Goal: Understand process/instructions: Learn about a topic

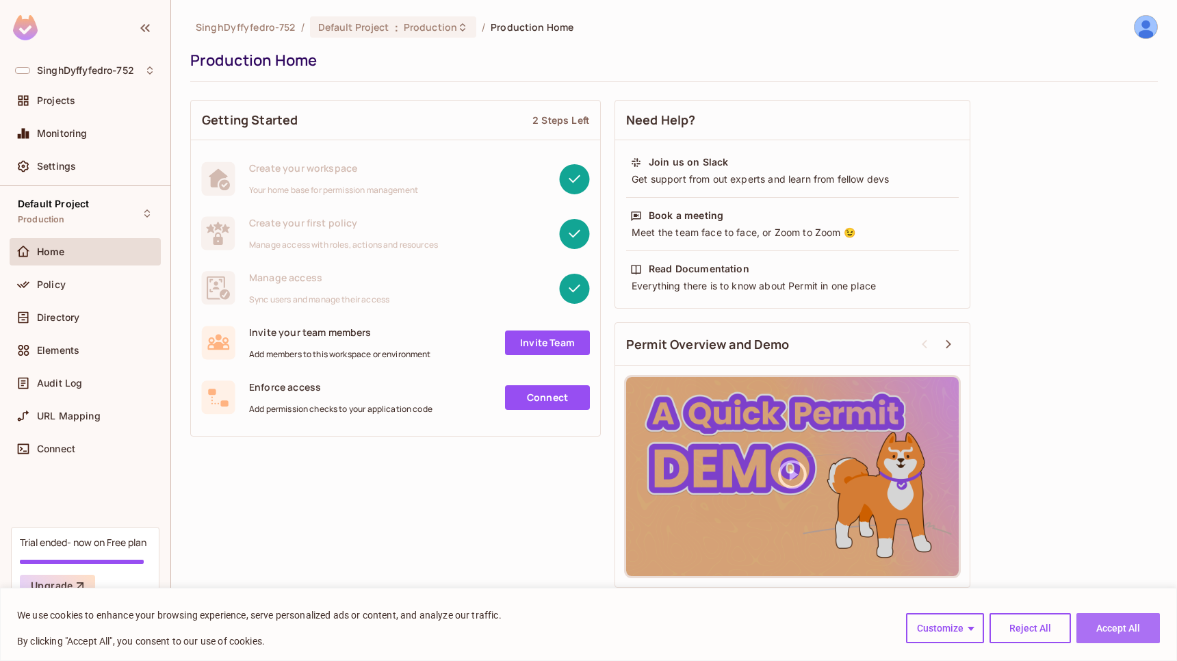
click at [1139, 629] on button "Accept All" at bounding box center [1117, 628] width 83 height 30
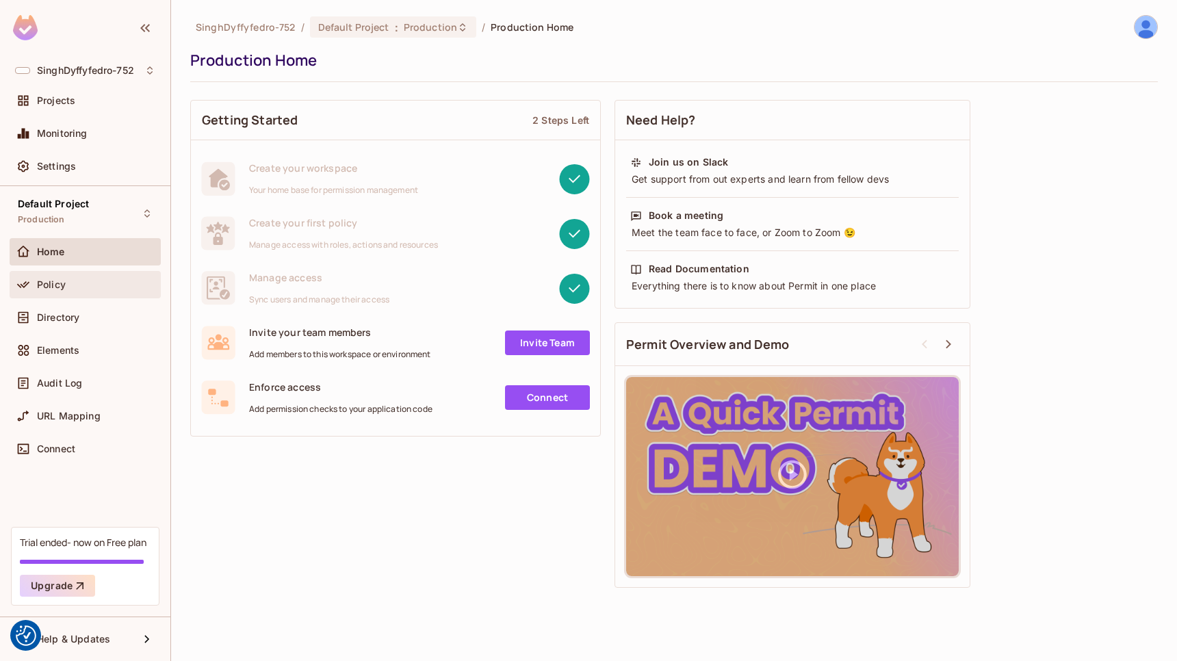
click at [55, 288] on span "Policy" at bounding box center [51, 284] width 29 height 11
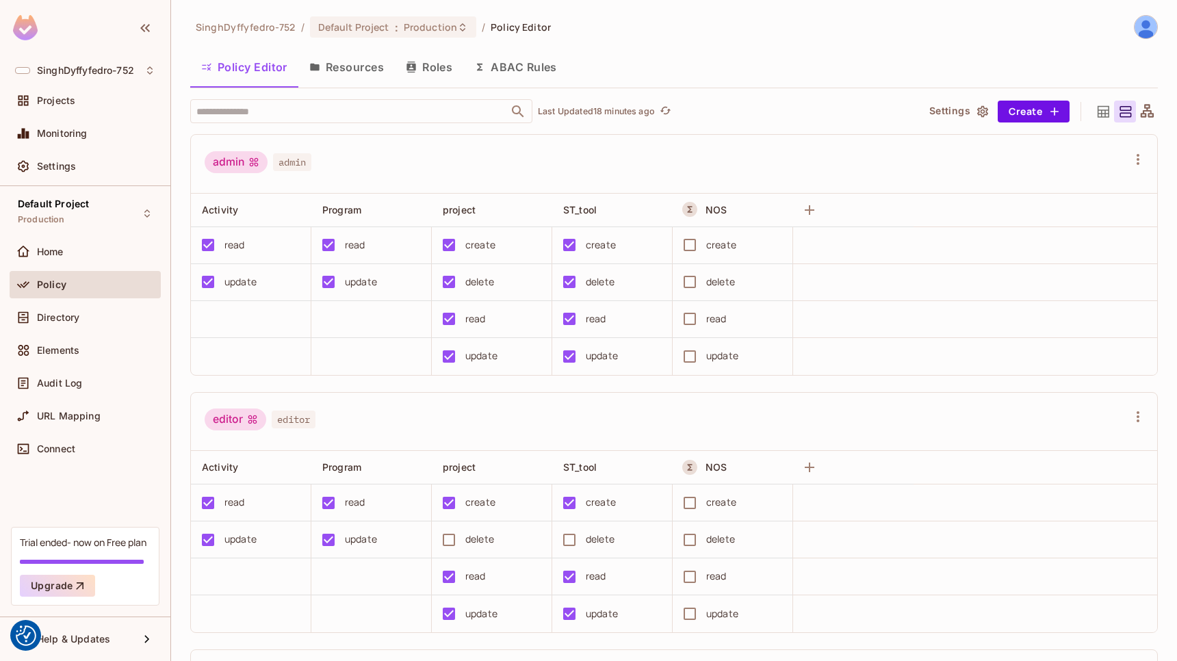
click at [367, 68] on button "Resources" at bounding box center [346, 67] width 96 height 34
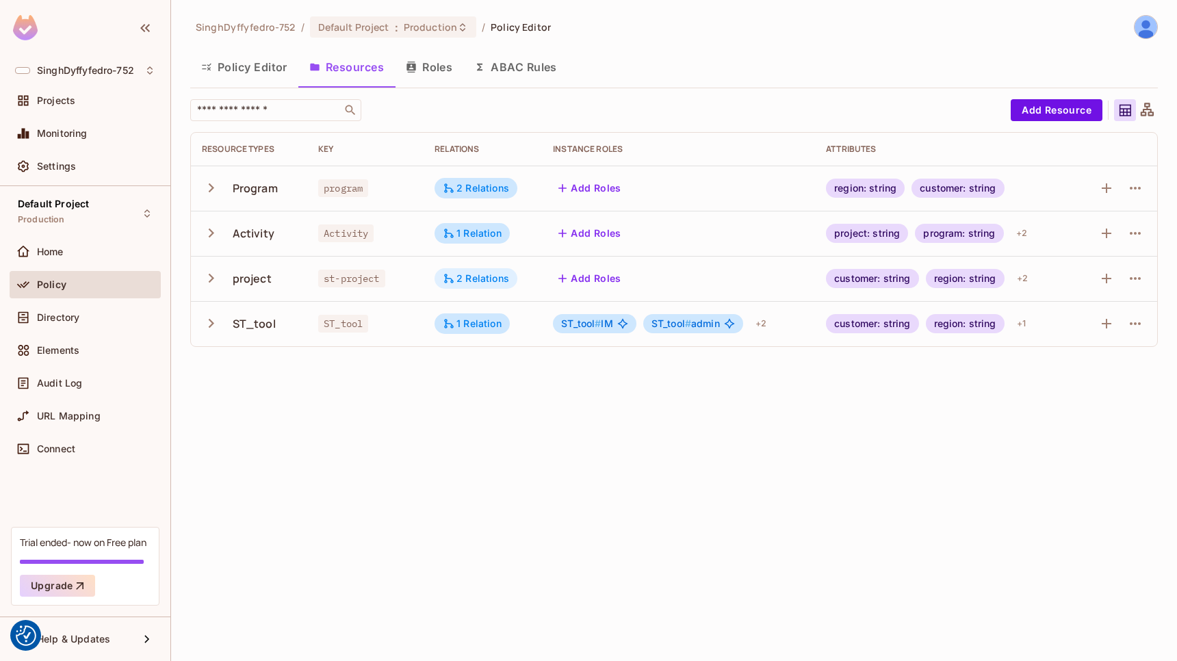
click at [473, 274] on div "2 Relations" at bounding box center [476, 278] width 66 height 12
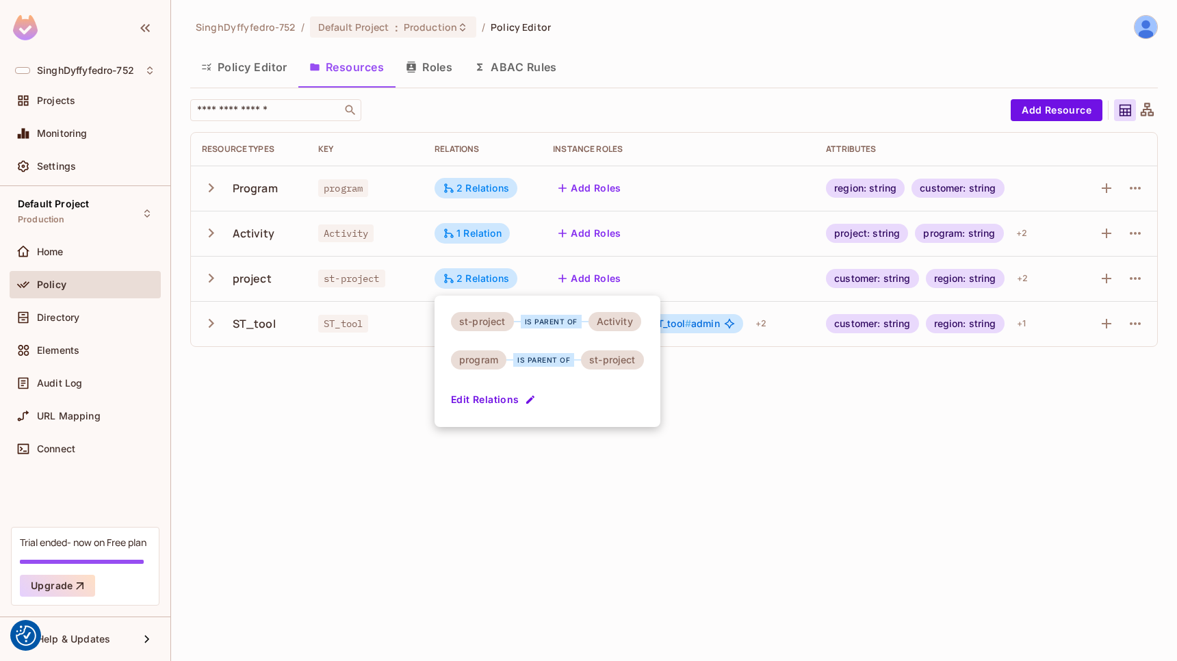
click at [398, 469] on div at bounding box center [588, 330] width 1177 height 661
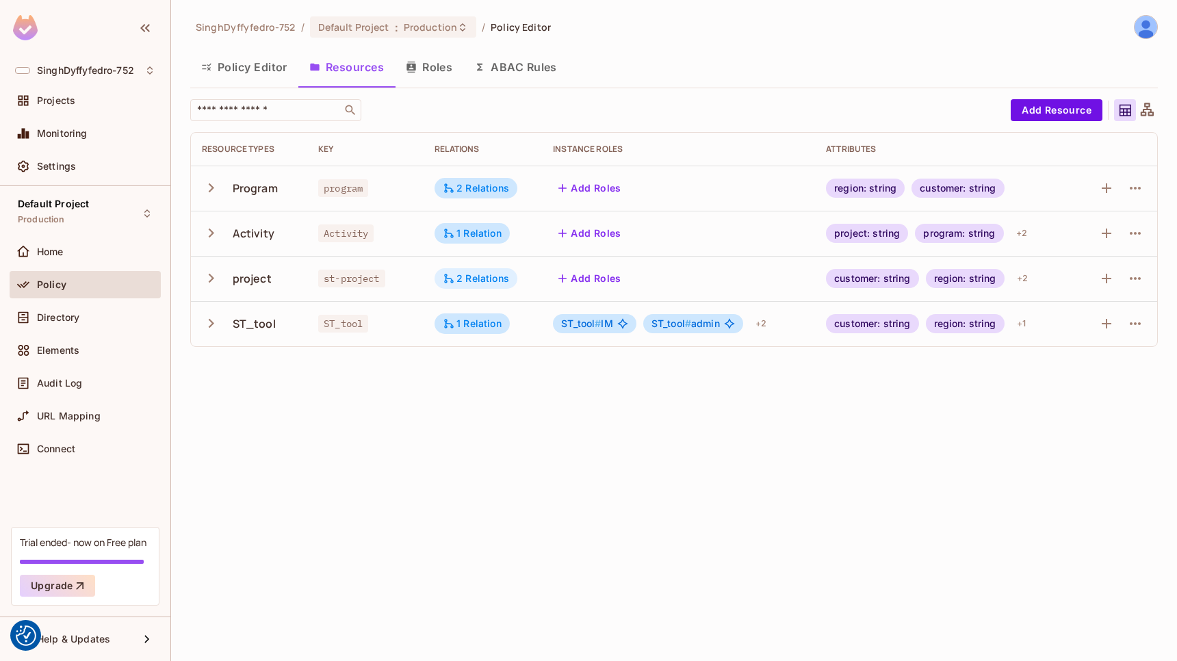
click at [482, 276] on div "2 Relations" at bounding box center [476, 278] width 66 height 12
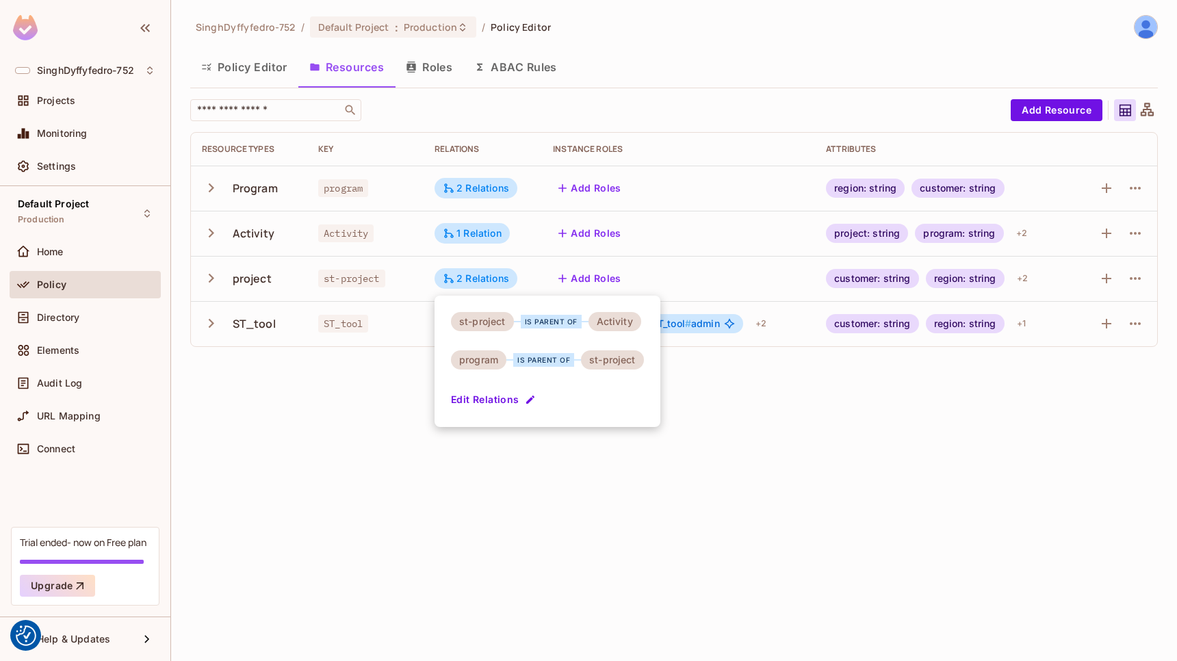
click at [384, 403] on div at bounding box center [588, 330] width 1177 height 661
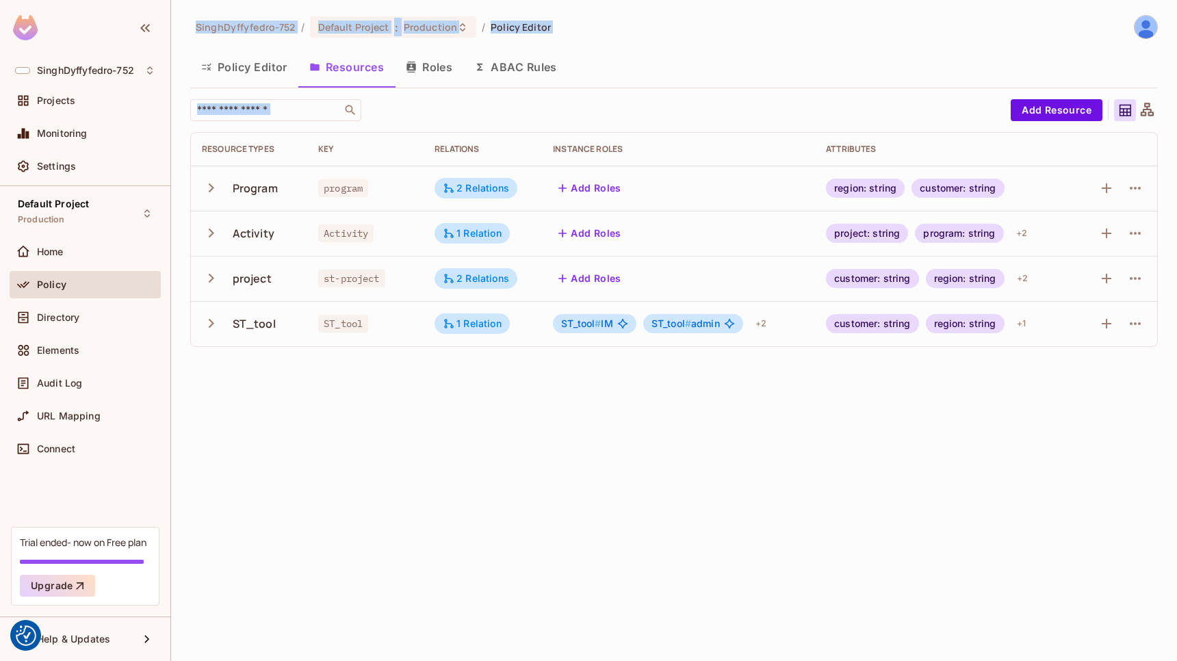
drag, startPoint x: 178, startPoint y: 36, endPoint x: 741, endPoint y: 356, distance: 647.5
click at [741, 356] on div "SinghDyffyfedro-752 / Default Project : Production / Policy Editor Policy Edito…" at bounding box center [674, 330] width 1006 height 661
drag, startPoint x: 741, startPoint y: 356, endPoint x: 772, endPoint y: 487, distance: 135.1
click at [772, 486] on div "SinghDyffyfedro-752 / Default Project : Production / Policy Editor Policy Edito…" at bounding box center [674, 330] width 1006 height 661
click at [1110, 326] on icon "button" at bounding box center [1106, 323] width 16 height 16
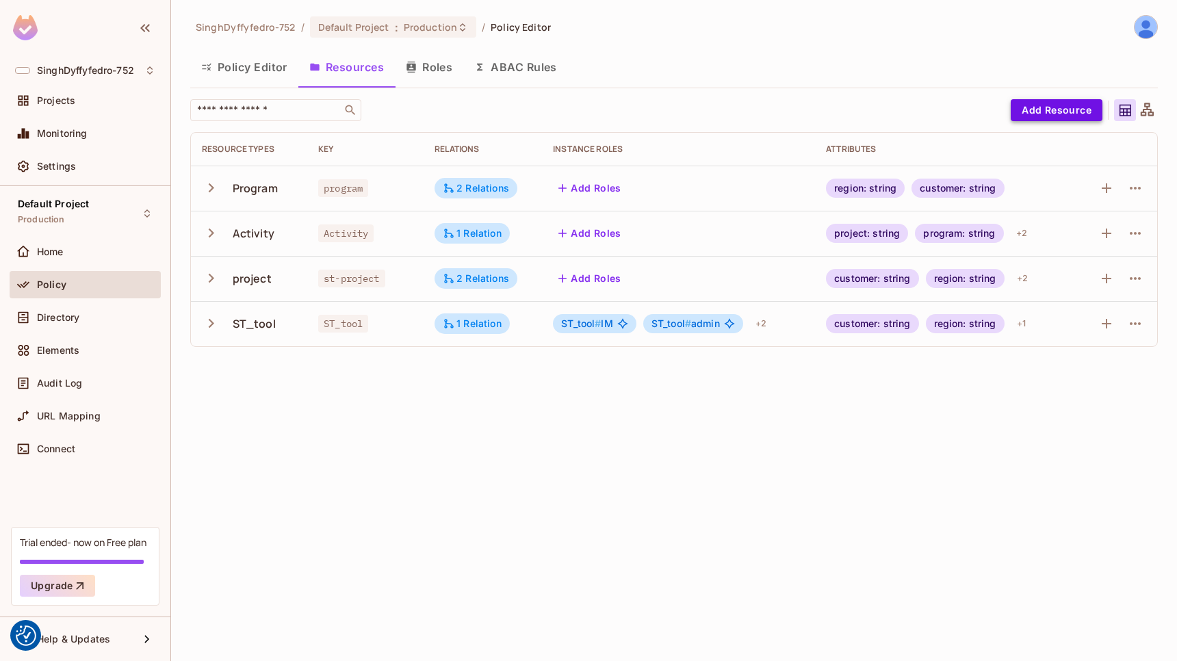
click at [1067, 107] on button "Add Resource" at bounding box center [1057, 110] width 92 height 22
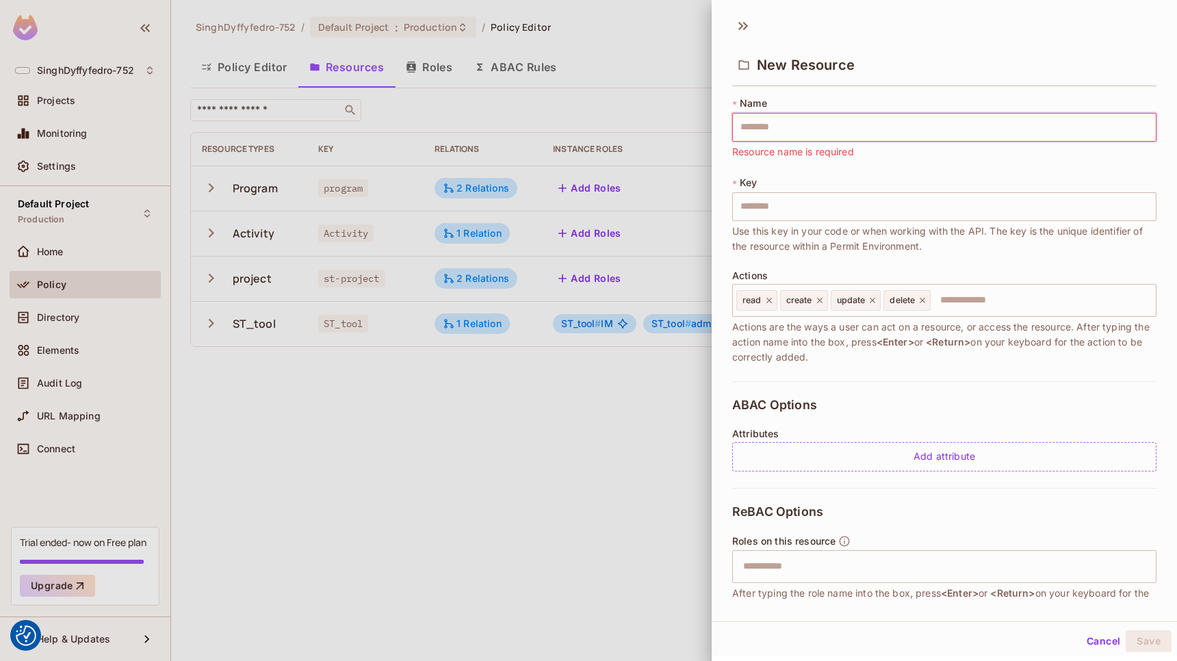
click at [975, 397] on div "ABAC Options Attributes Add attribute" at bounding box center [944, 434] width 424 height 107
click at [796, 126] on input "text" at bounding box center [944, 127] width 424 height 29
click at [1081, 168] on div "* Name ​ Resource name is required * Key ​ Use this key in your code or when wo…" at bounding box center [944, 238] width 424 height 285
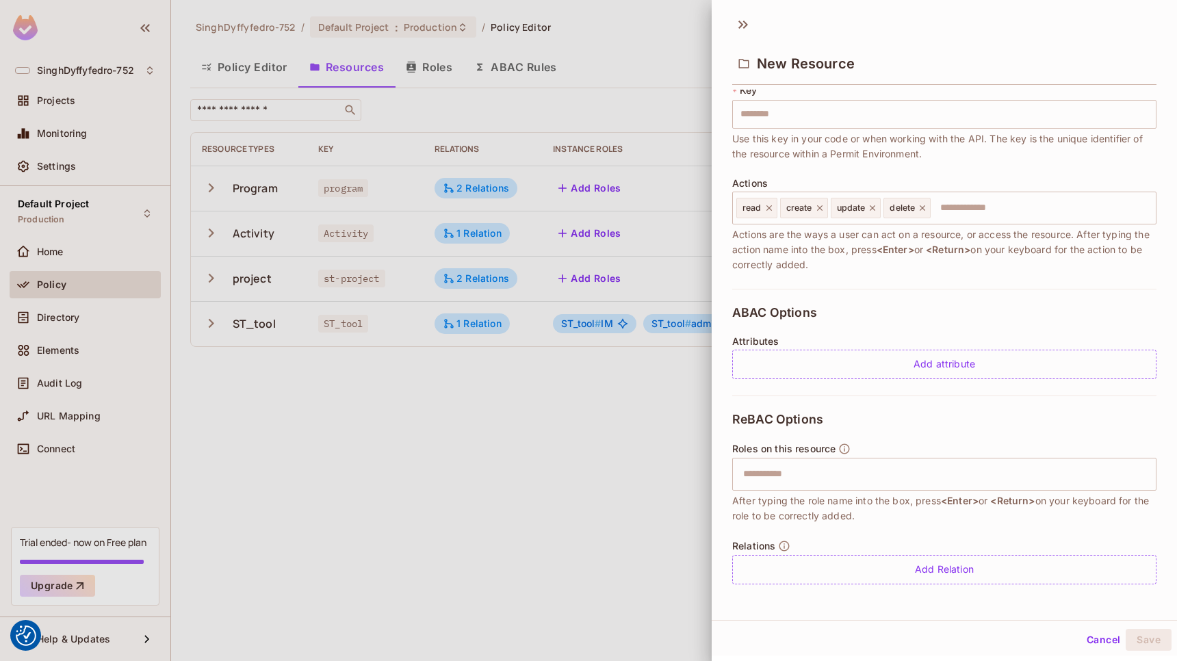
scroll to position [2, 0]
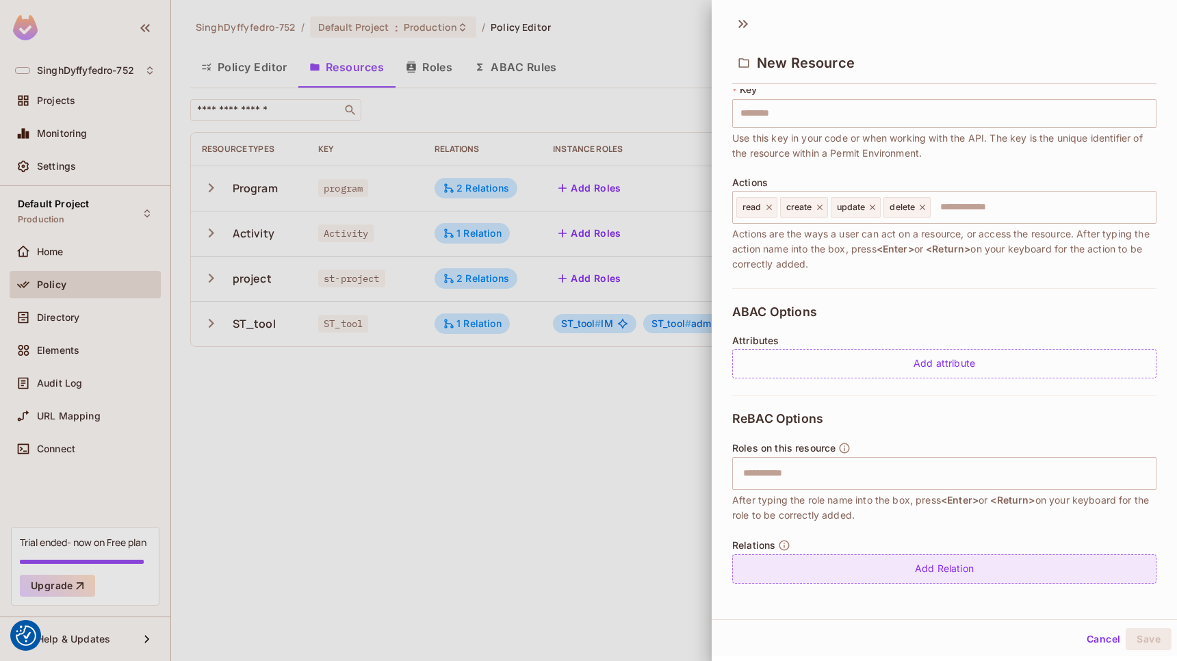
click at [871, 575] on div "Add Relation" at bounding box center [944, 568] width 424 height 29
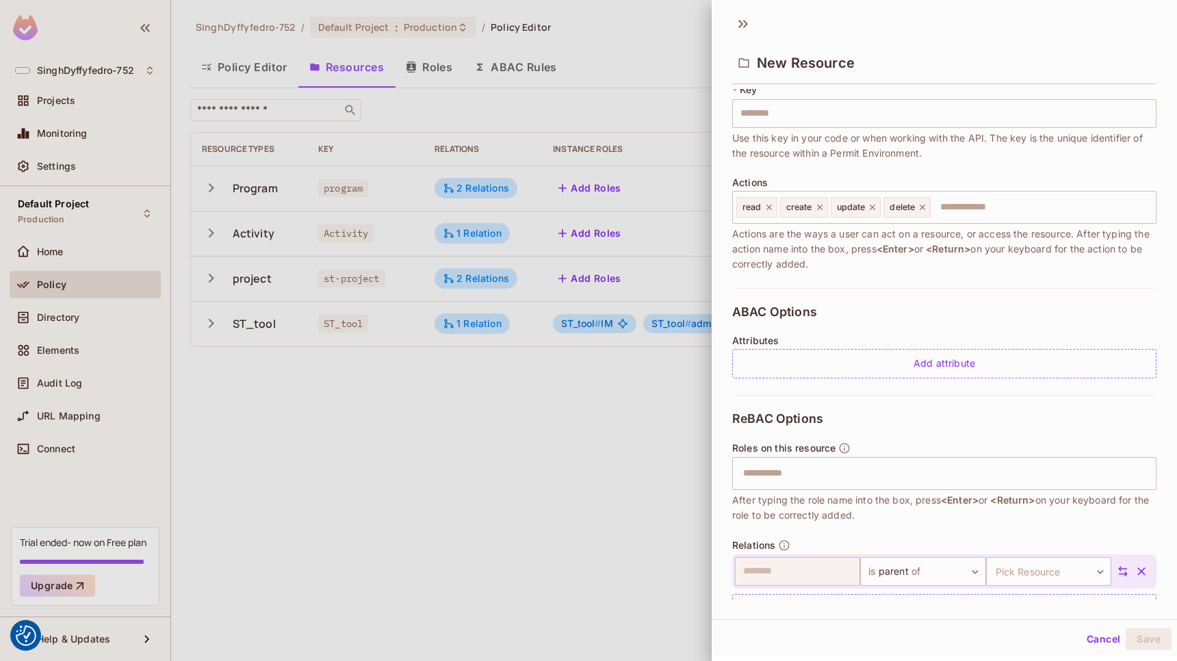
click at [631, 531] on div at bounding box center [588, 330] width 1177 height 661
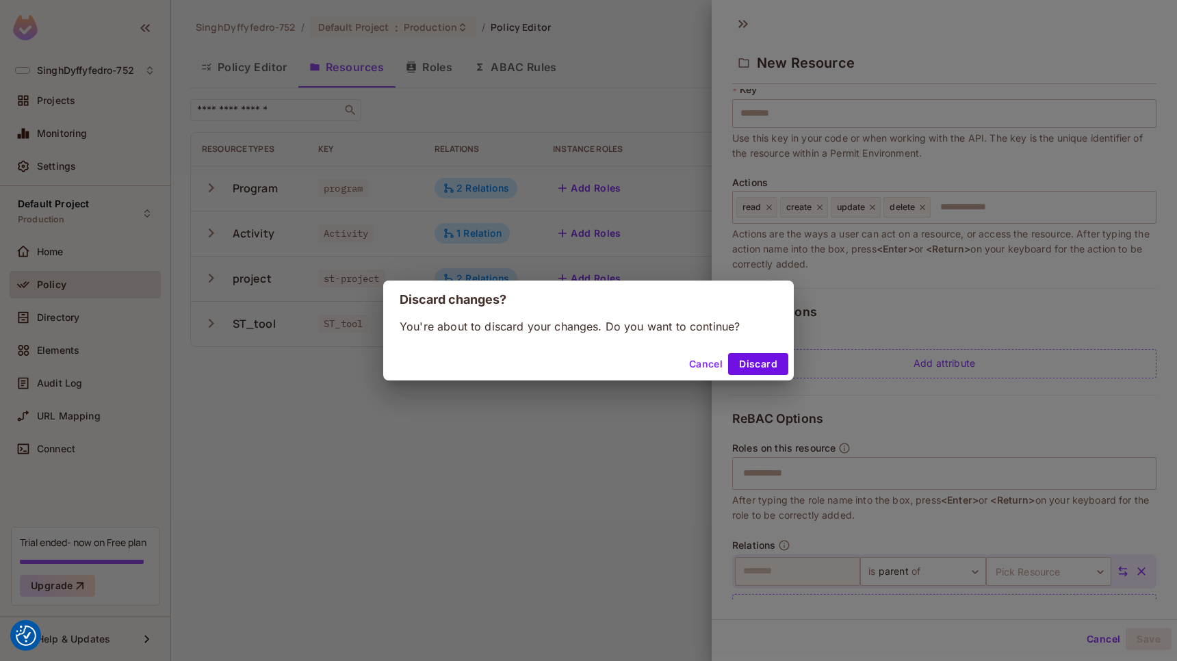
click at [697, 359] on button "Cancel" at bounding box center [706, 364] width 44 height 22
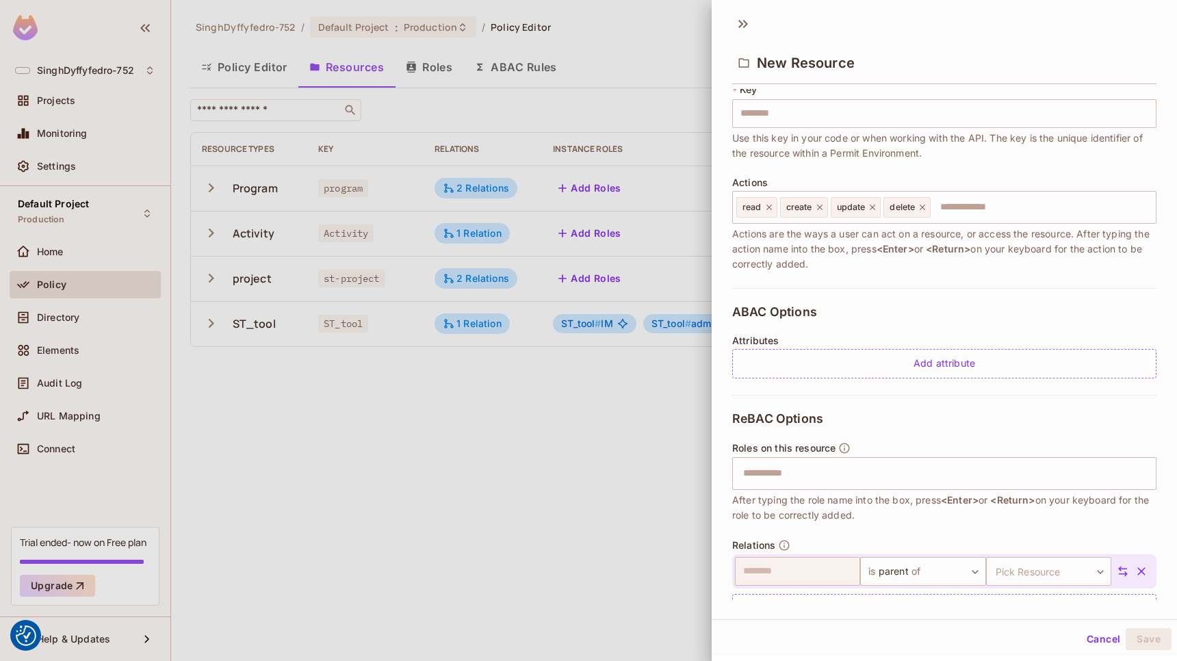
click at [550, 411] on body "We use cookies to enhance your browsing experience, serve personalized ads or c…" at bounding box center [588, 330] width 1177 height 661
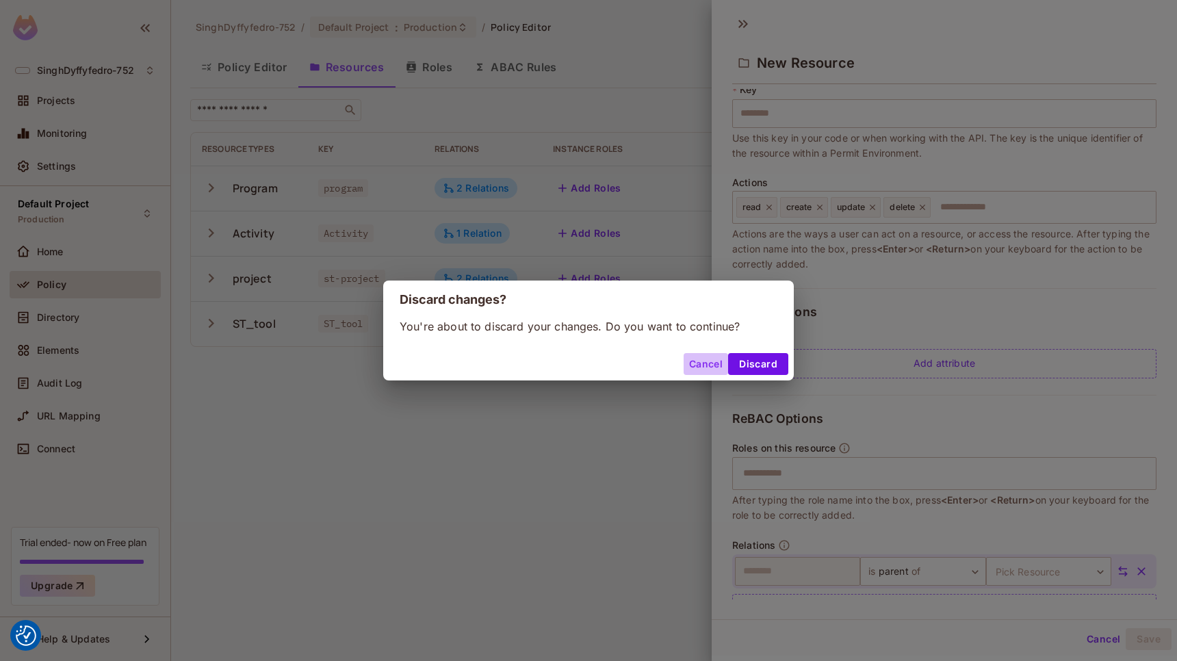
click at [713, 363] on button "Cancel" at bounding box center [706, 364] width 44 height 22
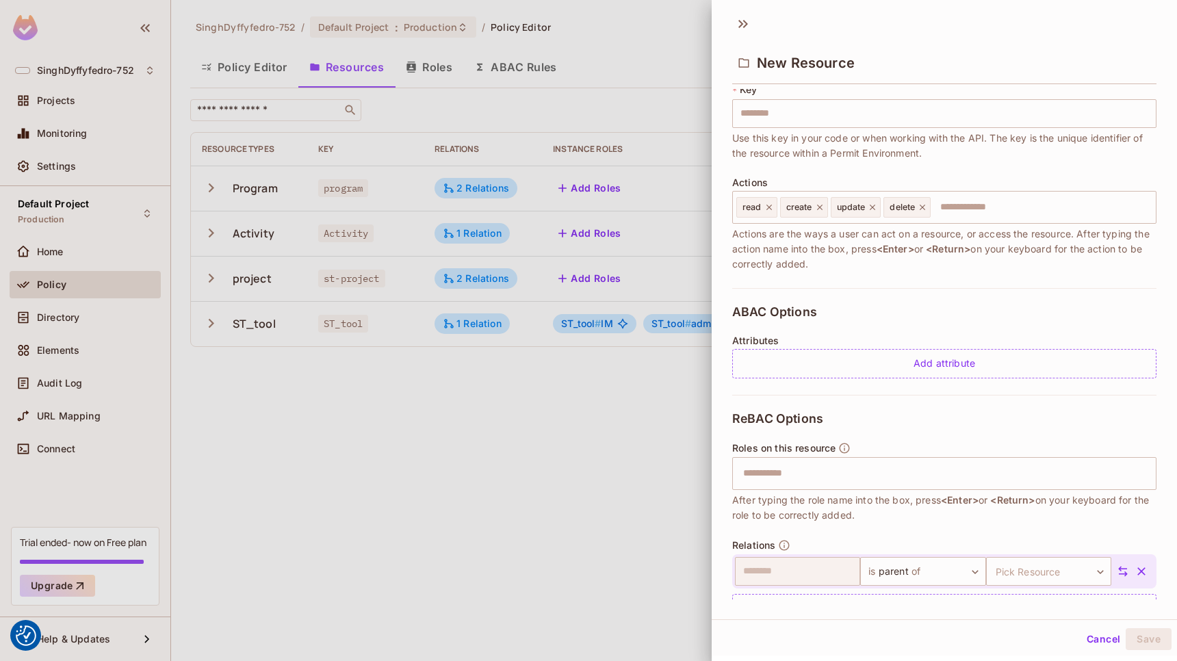
click at [451, 314] on div at bounding box center [588, 330] width 1177 height 661
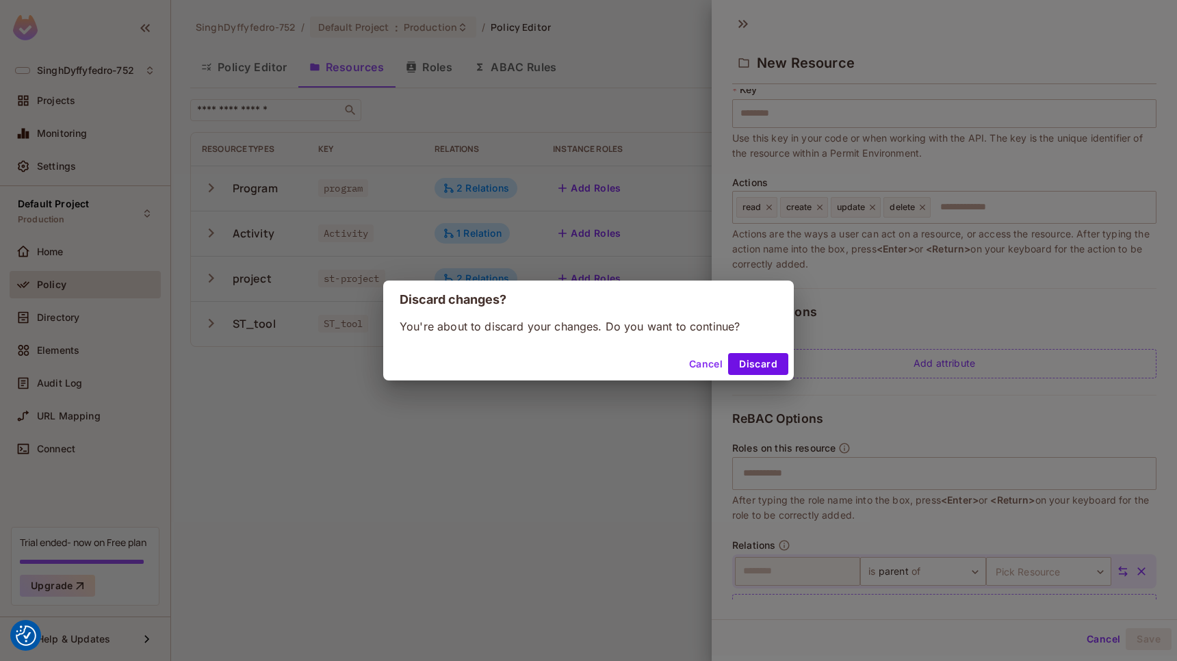
click at [697, 366] on button "Cancel" at bounding box center [706, 364] width 44 height 22
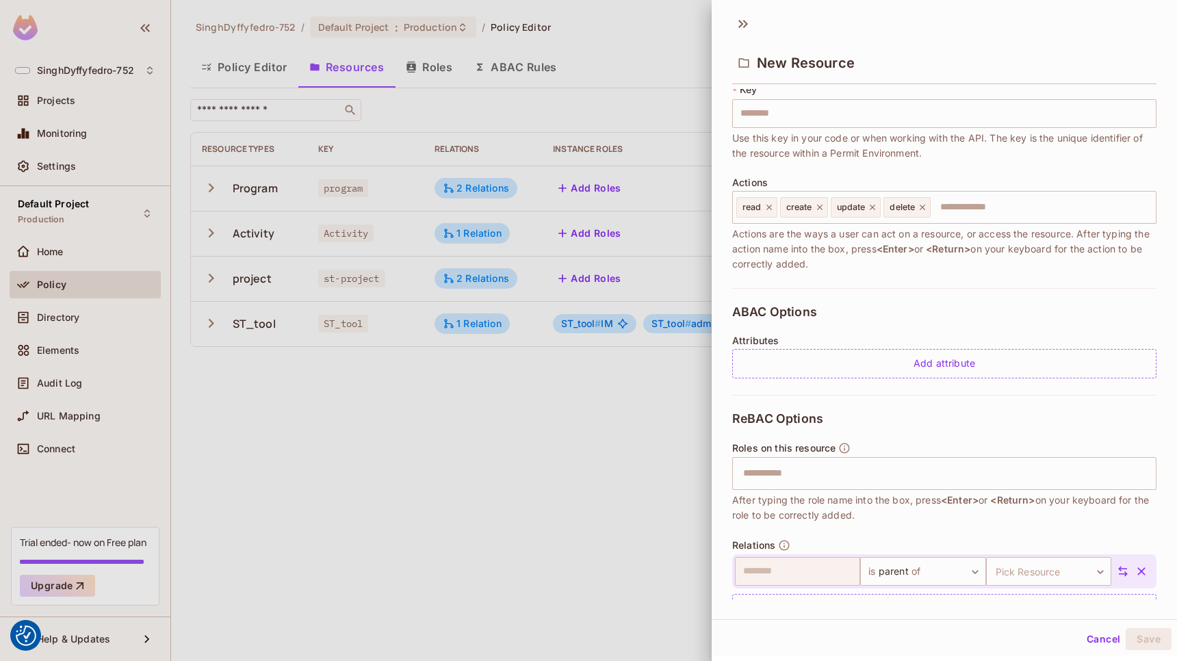
click at [1081, 640] on button "Cancel" at bounding box center [1103, 639] width 44 height 22
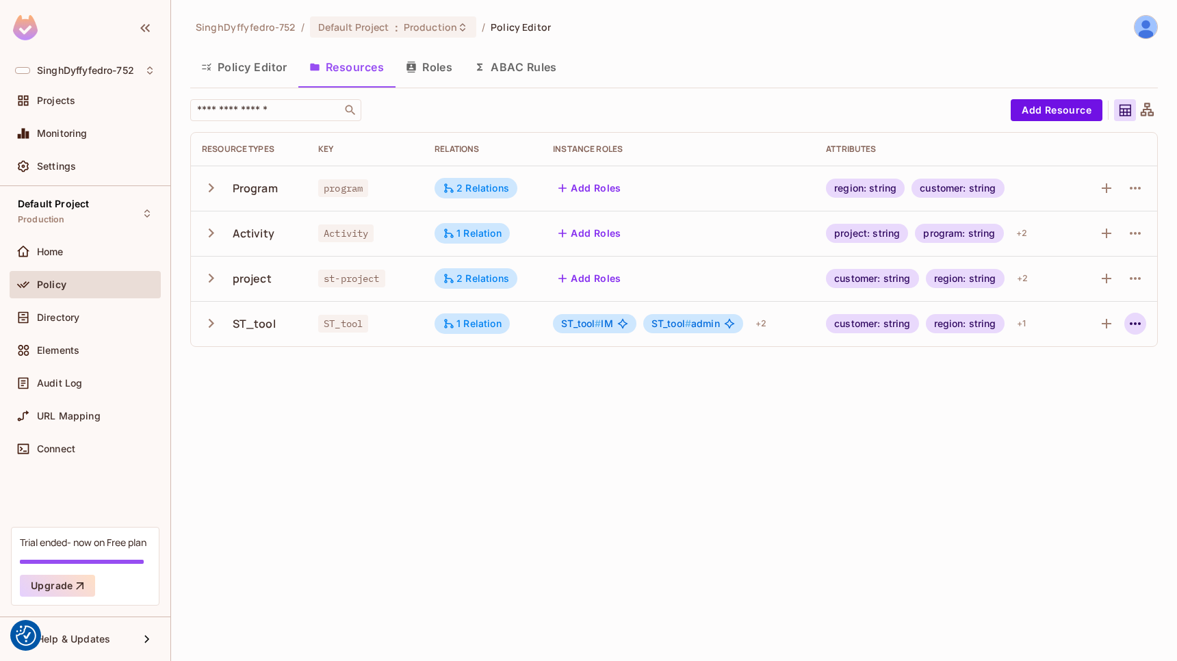
click at [1137, 323] on icon "button" at bounding box center [1135, 323] width 16 height 16
click at [1070, 369] on span "Edit Resource" at bounding box center [1075, 378] width 73 height 22
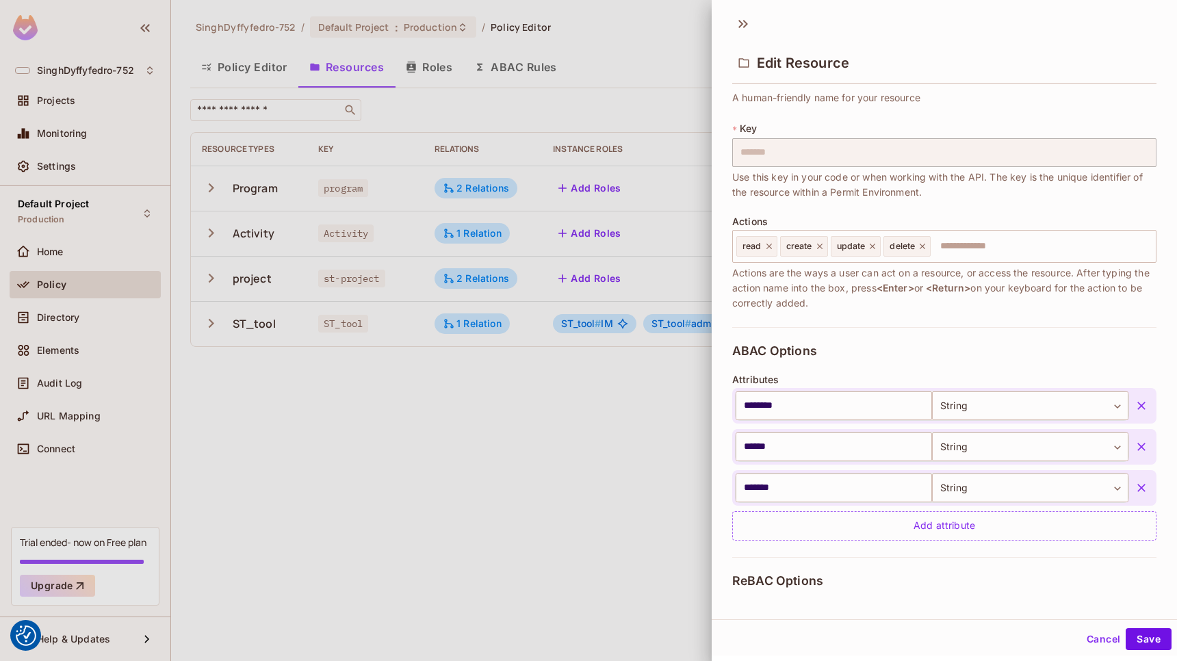
scroll to position [0, 0]
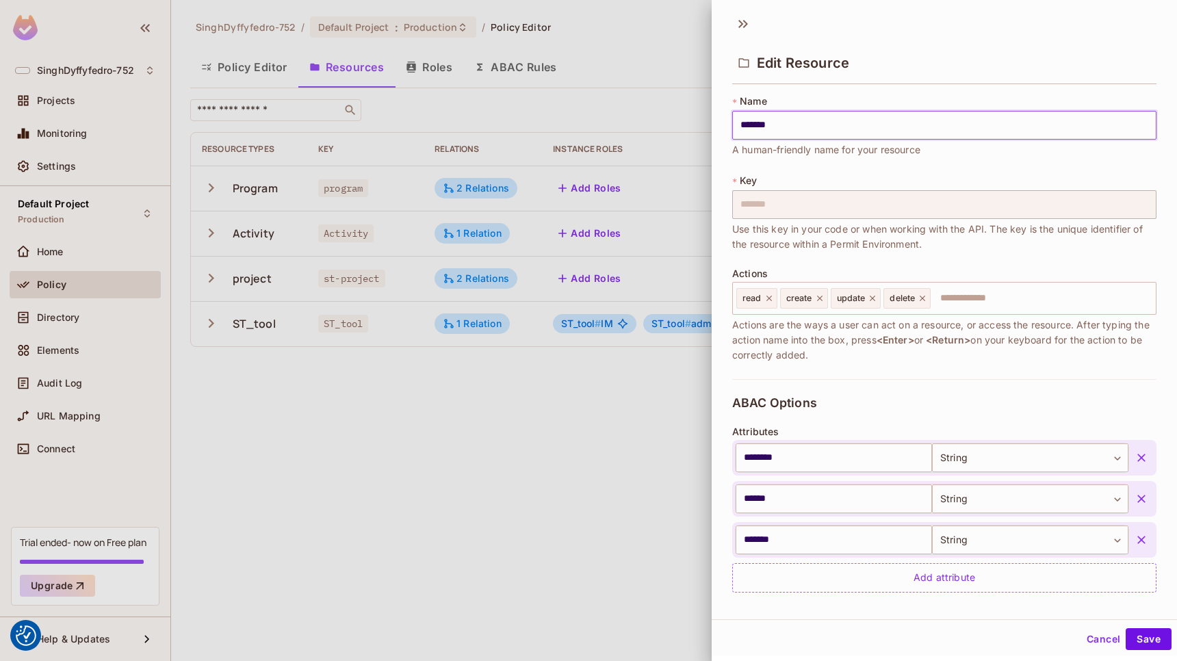
click at [543, 470] on div at bounding box center [588, 330] width 1177 height 661
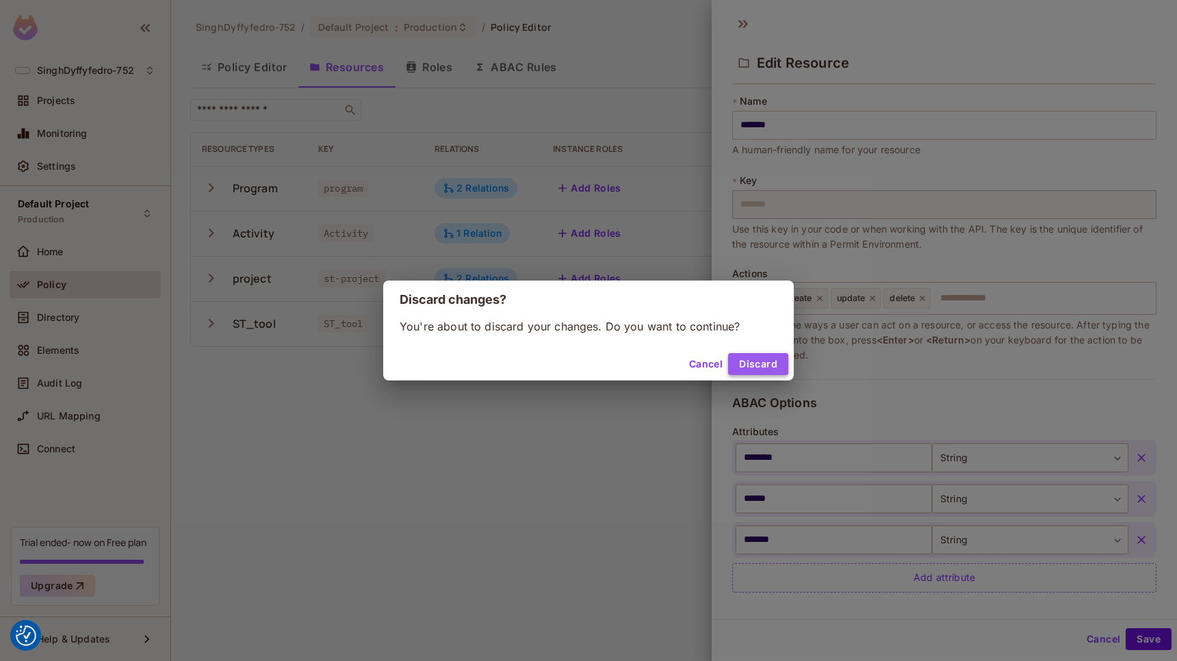
click at [750, 358] on button "Discard" at bounding box center [758, 364] width 60 height 22
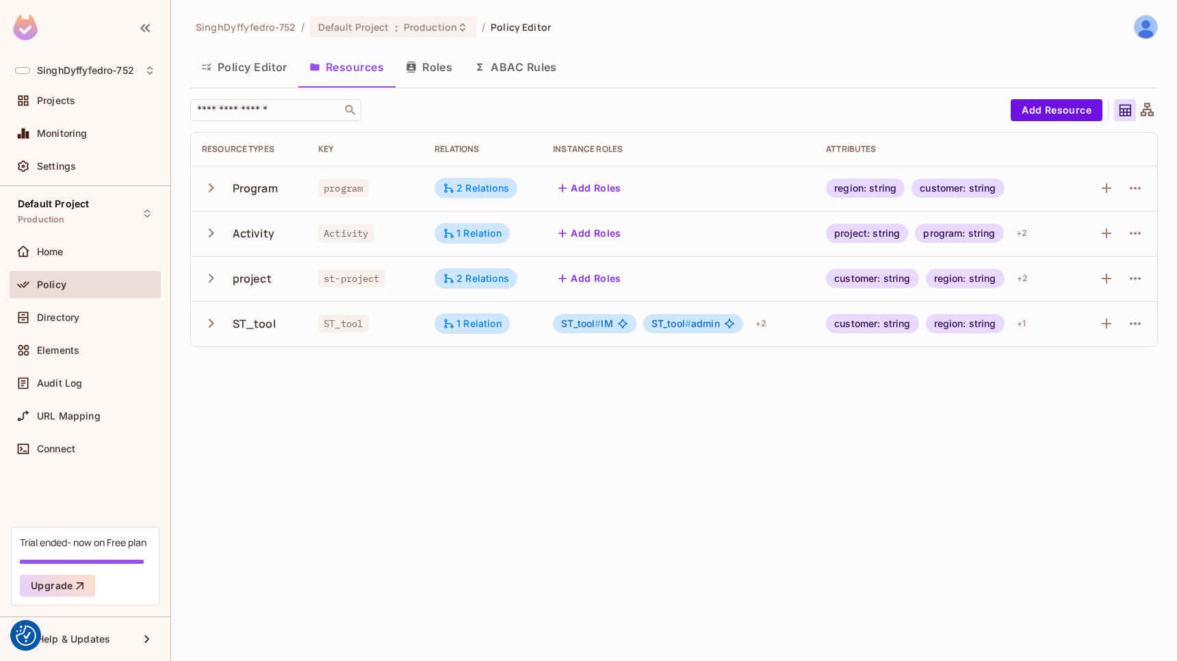
click at [441, 58] on button "Roles" at bounding box center [429, 67] width 68 height 34
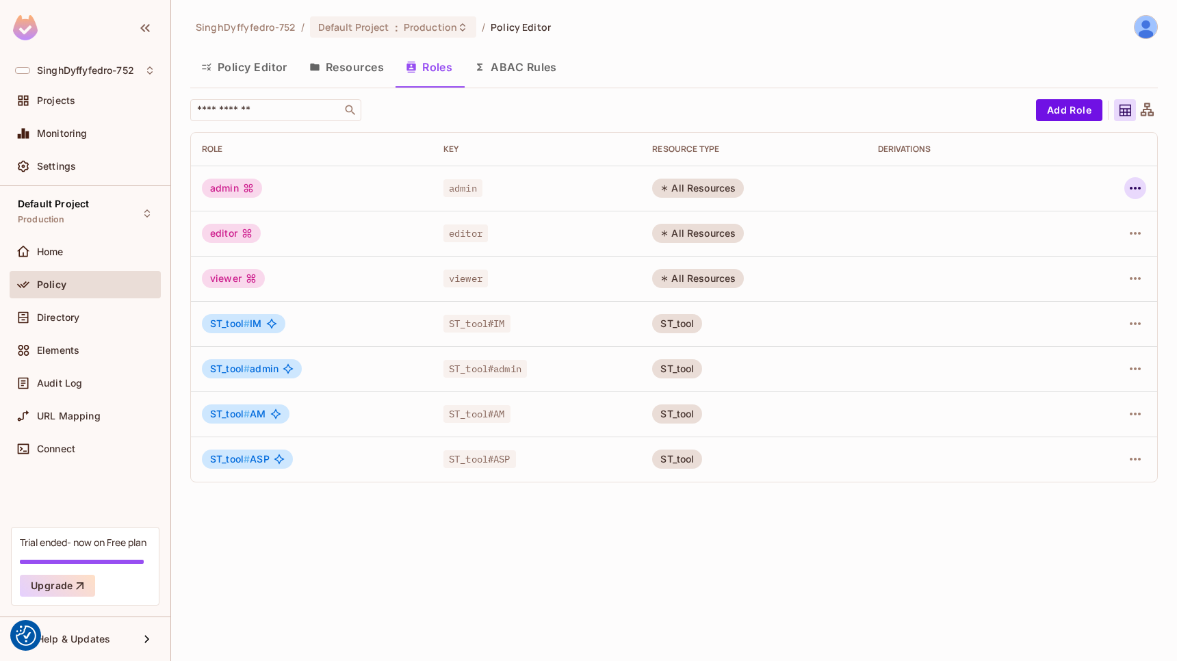
click at [1136, 187] on icon "button" at bounding box center [1135, 188] width 11 height 3
click at [1089, 244] on div "Edit Attributes" at bounding box center [1088, 250] width 68 height 14
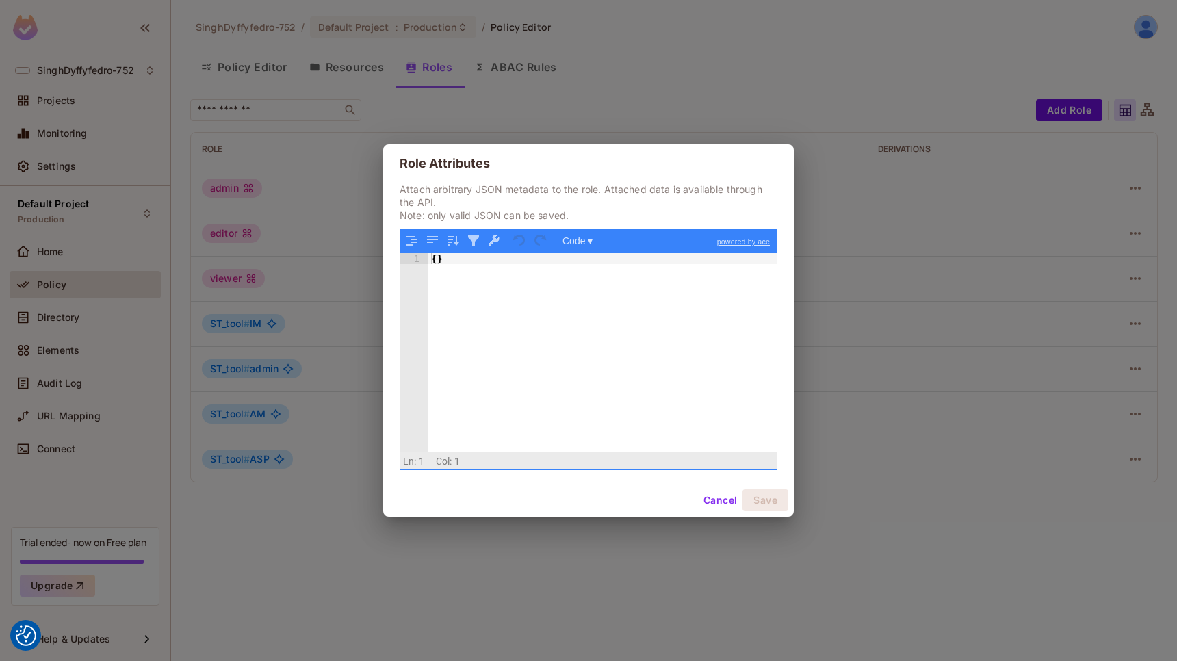
click at [723, 502] on button "Cancel" at bounding box center [720, 500] width 44 height 22
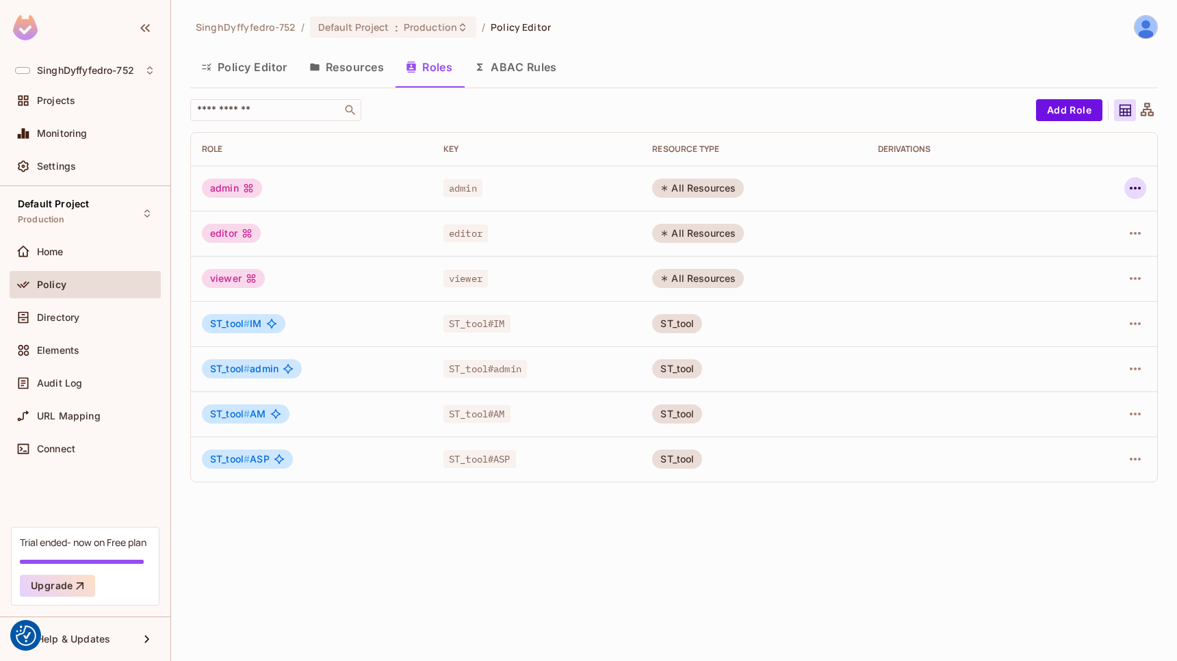
click at [1133, 192] on icon "button" at bounding box center [1135, 188] width 16 height 16
click at [1076, 217] on div "Edit Role" at bounding box center [1074, 220] width 41 height 14
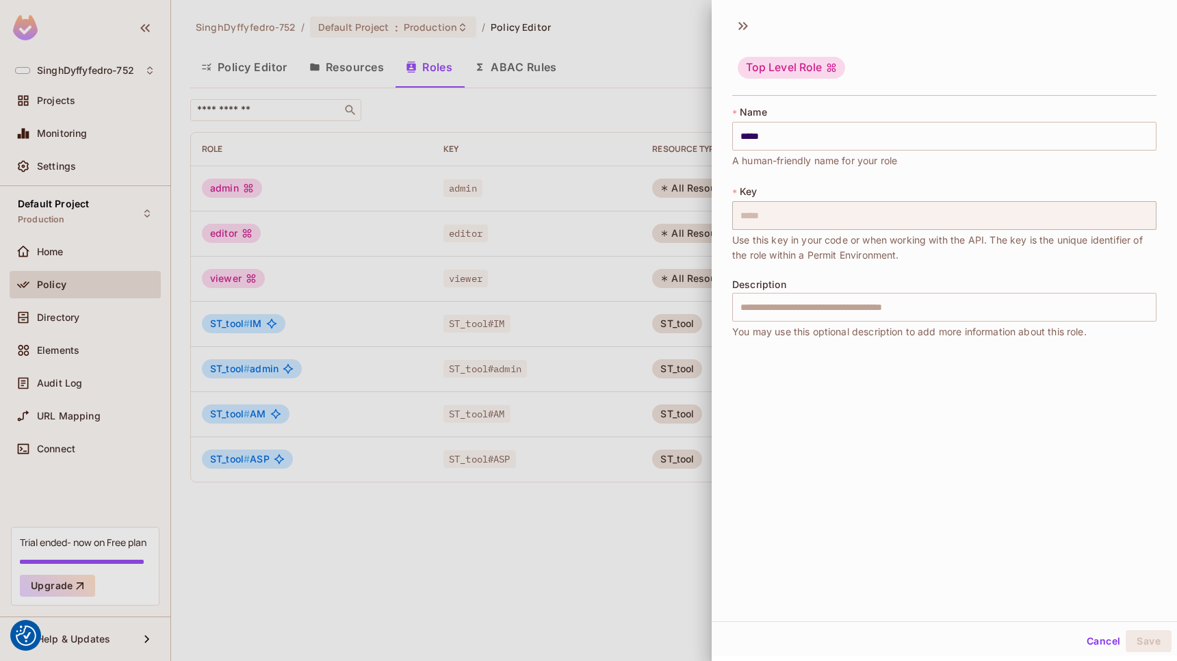
click at [608, 557] on div at bounding box center [588, 330] width 1177 height 661
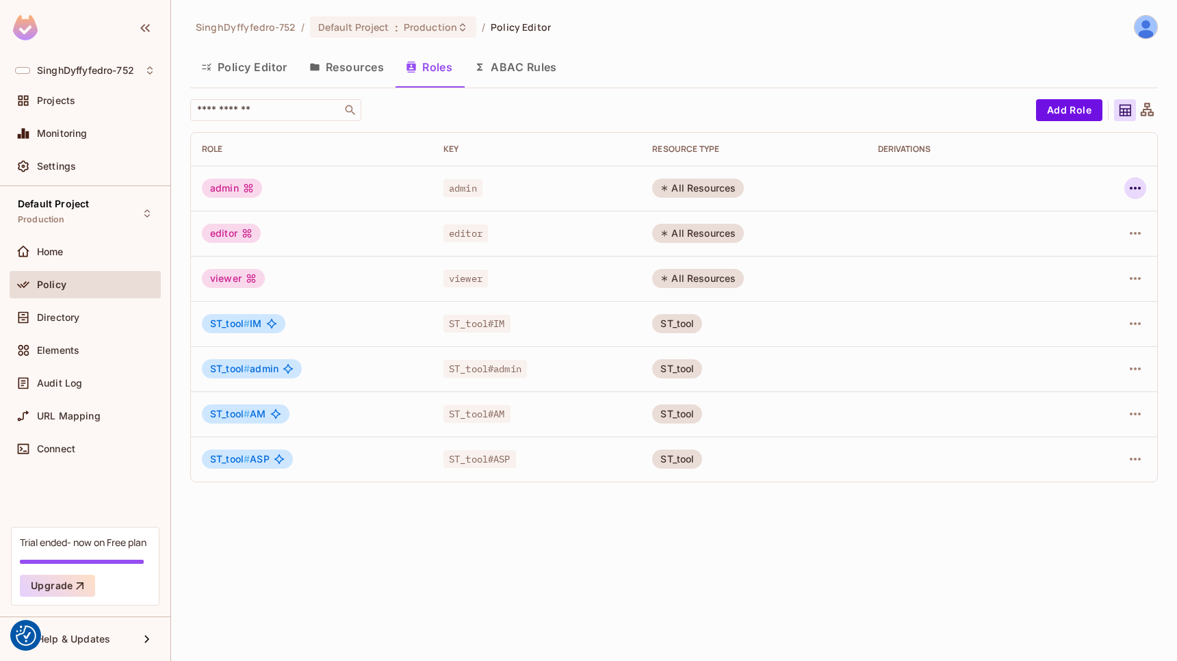
click at [1134, 185] on icon "button" at bounding box center [1135, 188] width 16 height 16
click at [1030, 550] on div at bounding box center [588, 330] width 1177 height 661
click at [241, 66] on button "Policy Editor" at bounding box center [244, 67] width 108 height 34
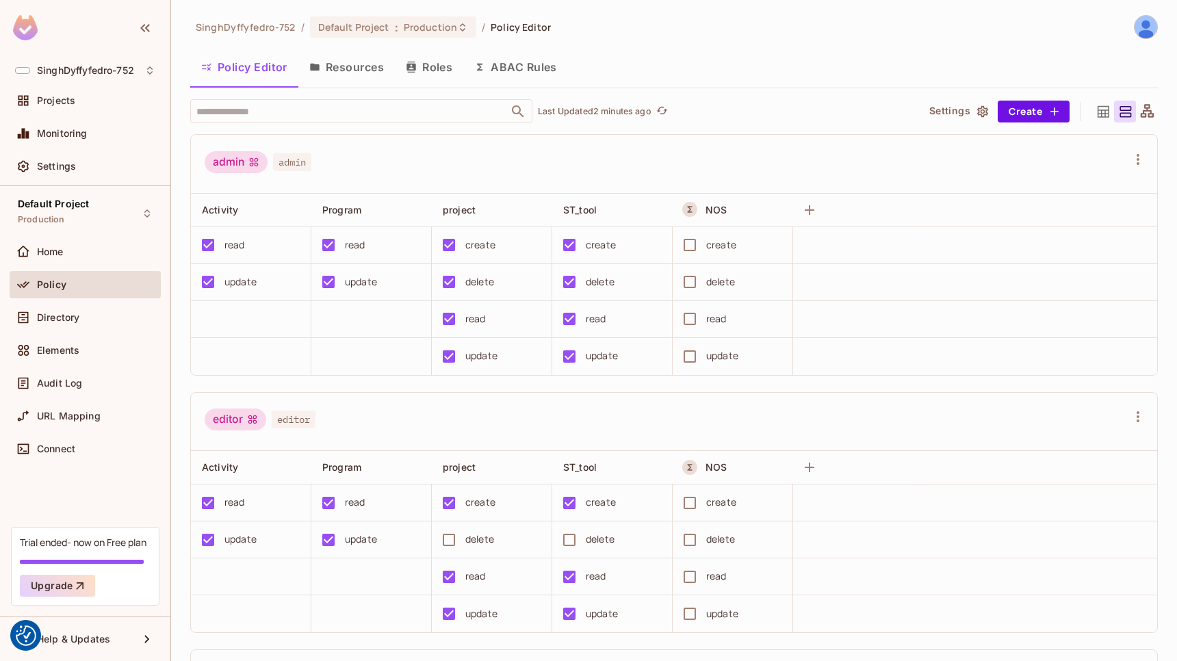
click at [517, 70] on button "ABAC Rules" at bounding box center [515, 67] width 105 height 34
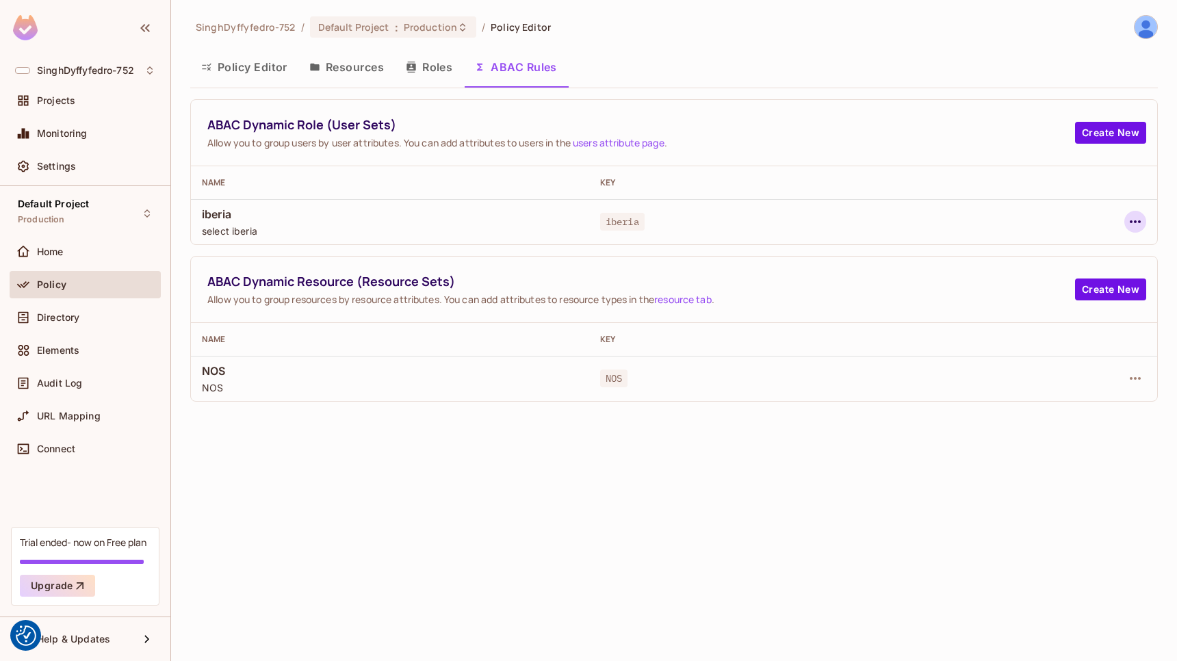
click at [1130, 225] on icon "button" at bounding box center [1135, 221] width 16 height 16
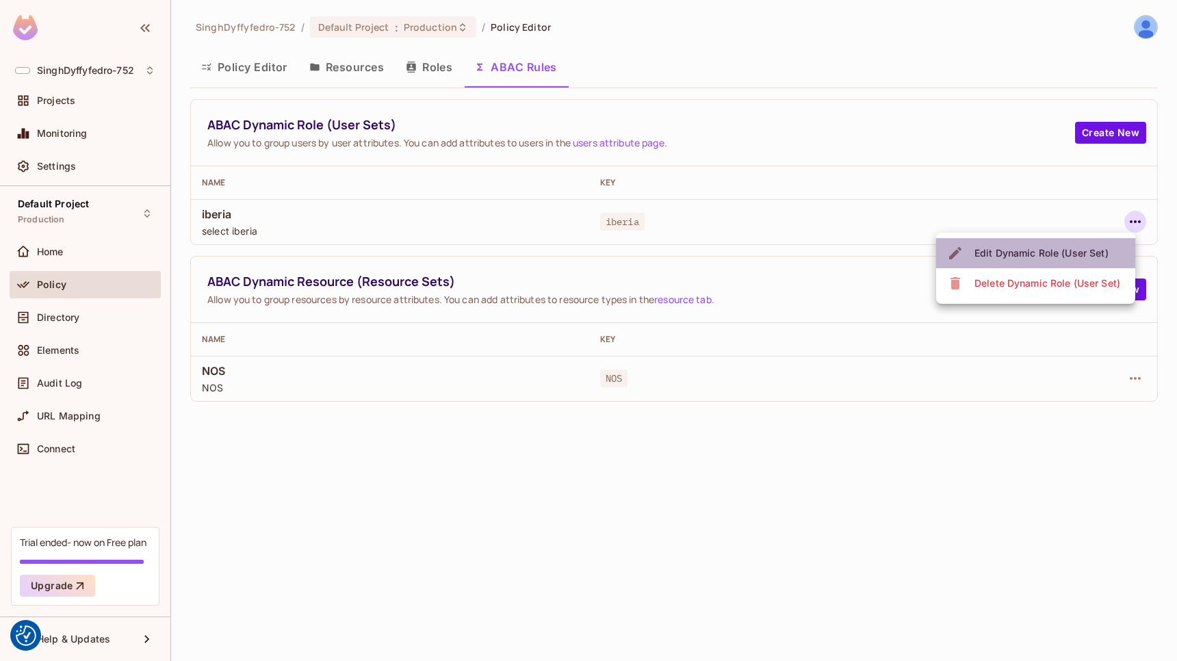
click at [1041, 250] on div "Edit Dynamic Role (User Set)" at bounding box center [1041, 253] width 134 height 14
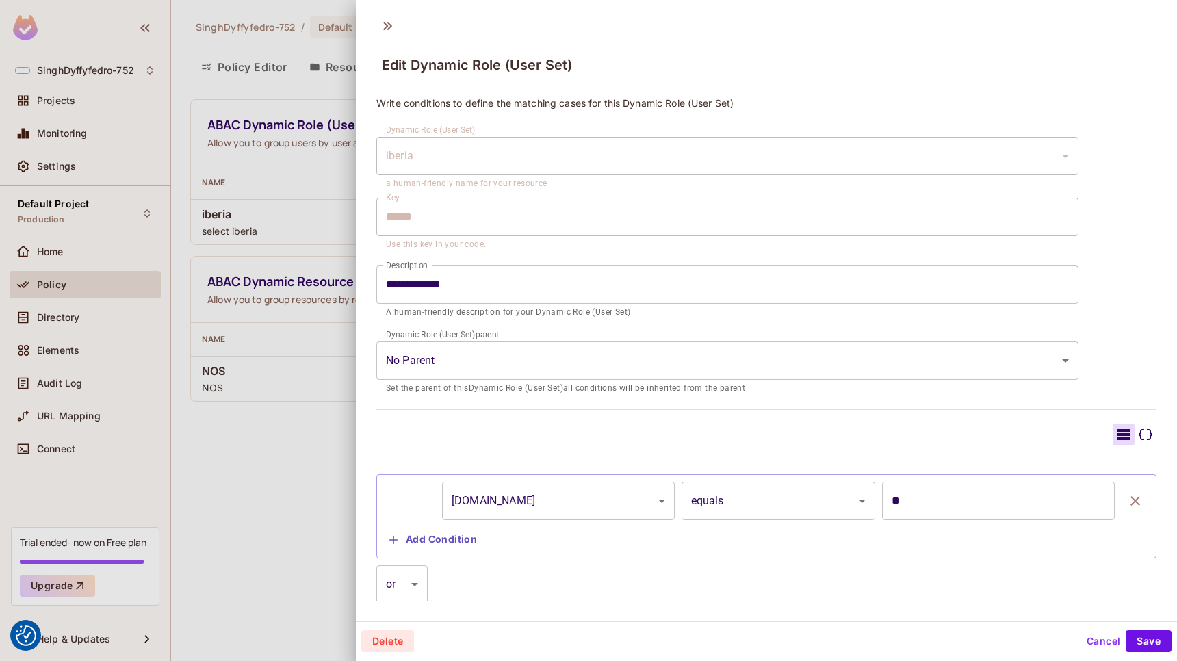
click at [1094, 640] on button "Cancel" at bounding box center [1103, 641] width 44 height 22
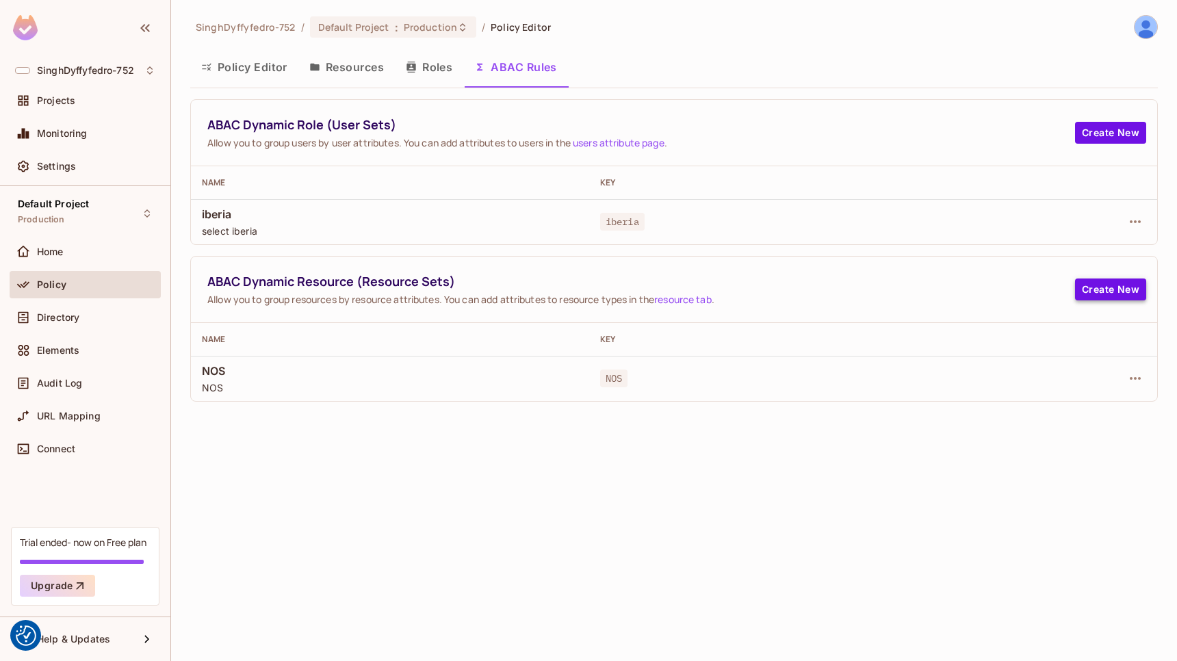
click at [1105, 291] on button "Create New" at bounding box center [1110, 289] width 71 height 22
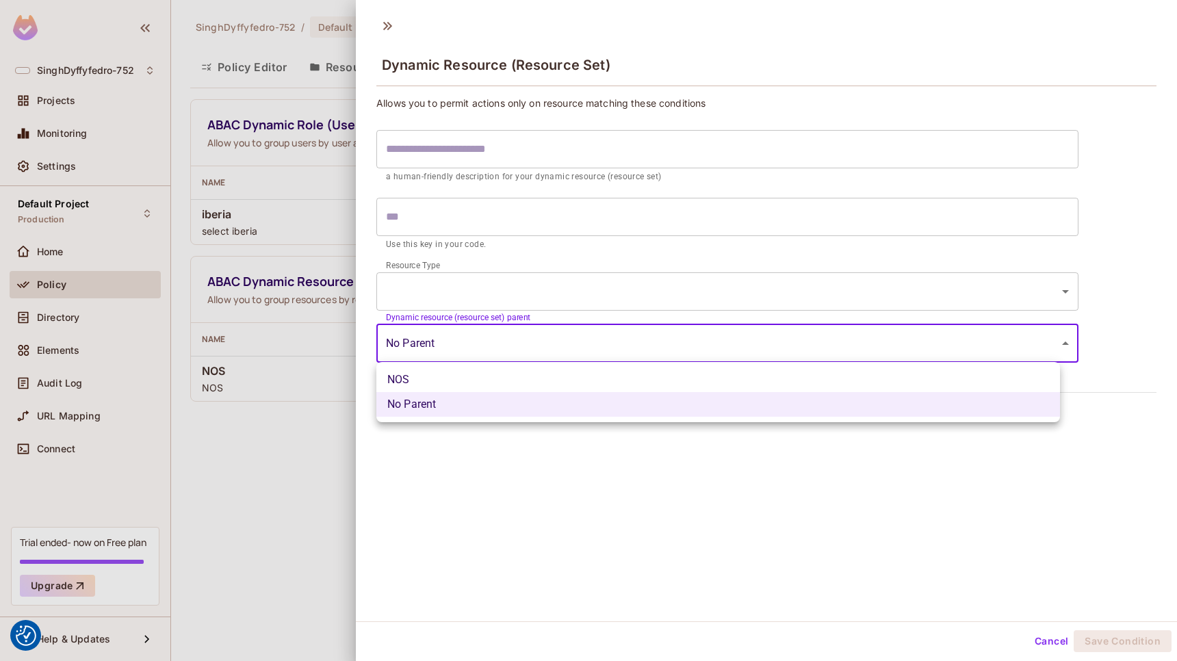
click at [493, 343] on body "We use cookies to enhance your browsing experience, serve personalized ads or c…" at bounding box center [588, 330] width 1177 height 661
click at [493, 343] on div at bounding box center [588, 330] width 1177 height 661
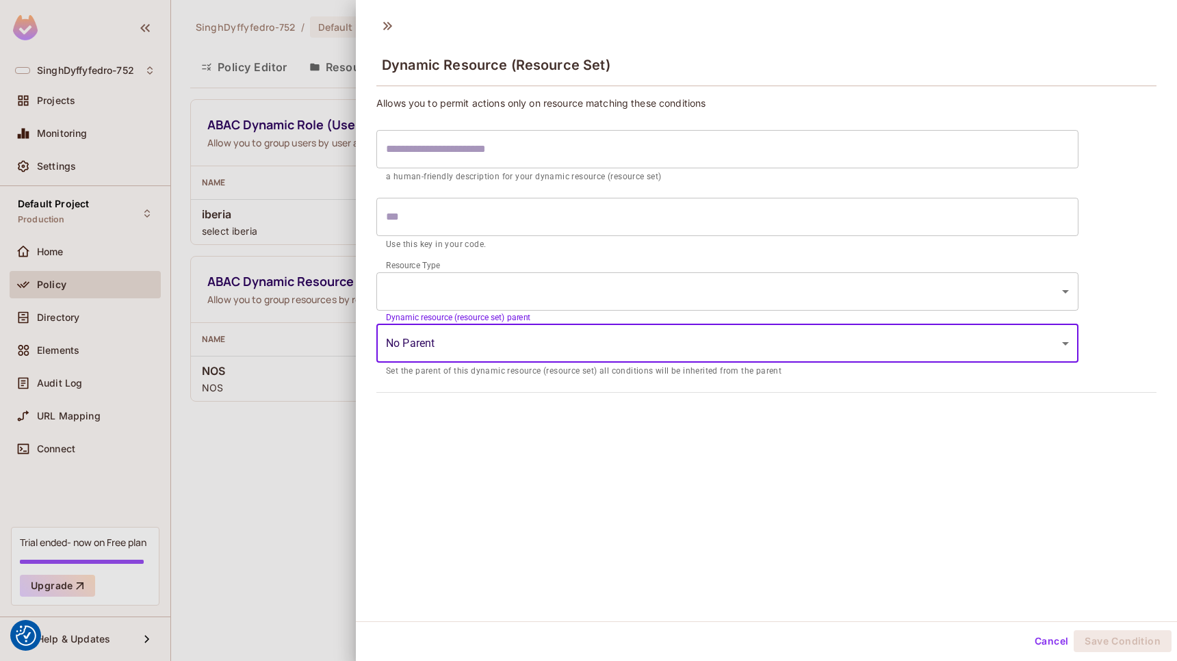
click at [536, 283] on body "We use cookies to enhance your browsing experience, serve personalized ads or c…" at bounding box center [588, 330] width 1177 height 661
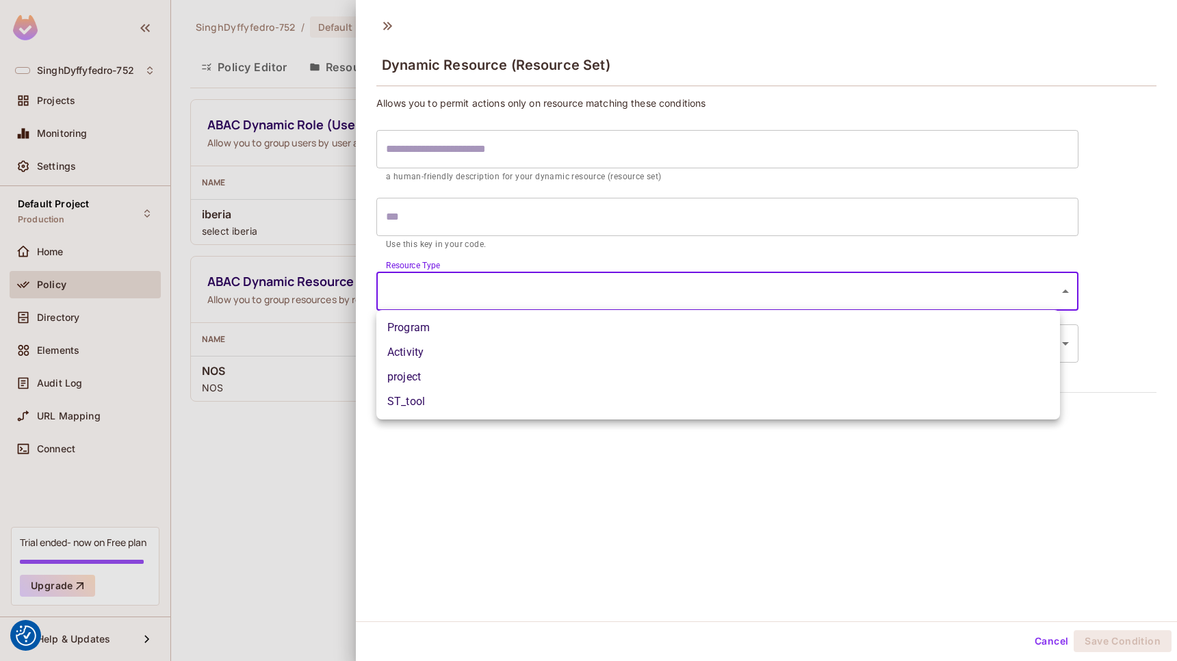
click at [454, 323] on li "Program" at bounding box center [718, 327] width 684 height 25
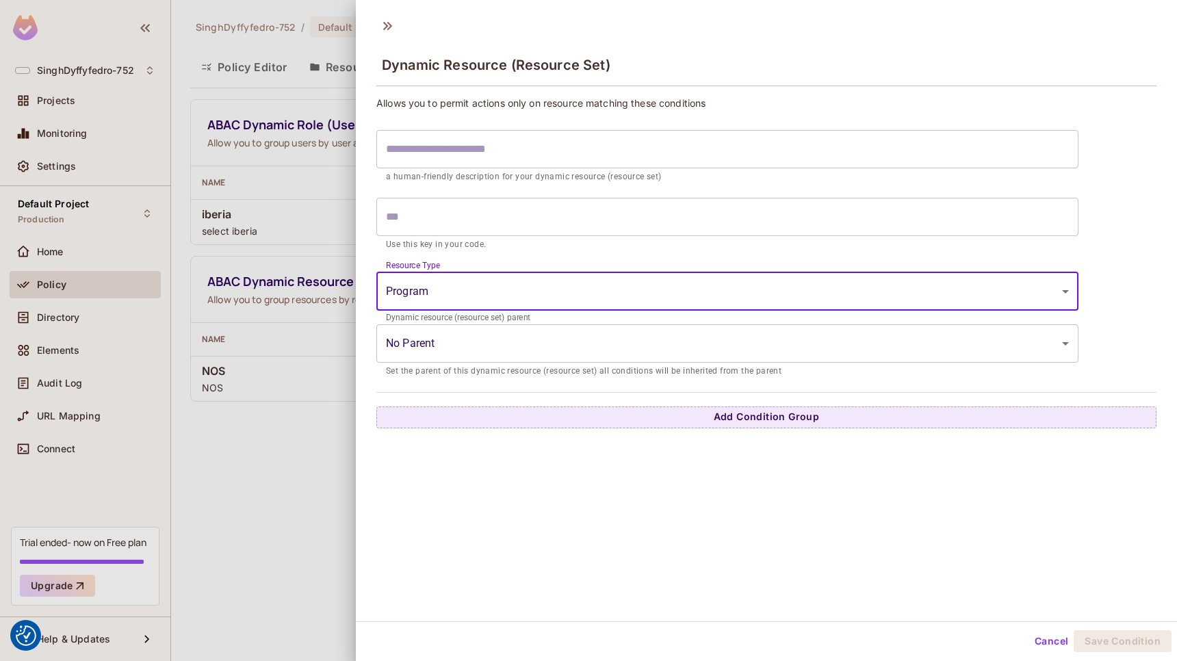
type input "*******"
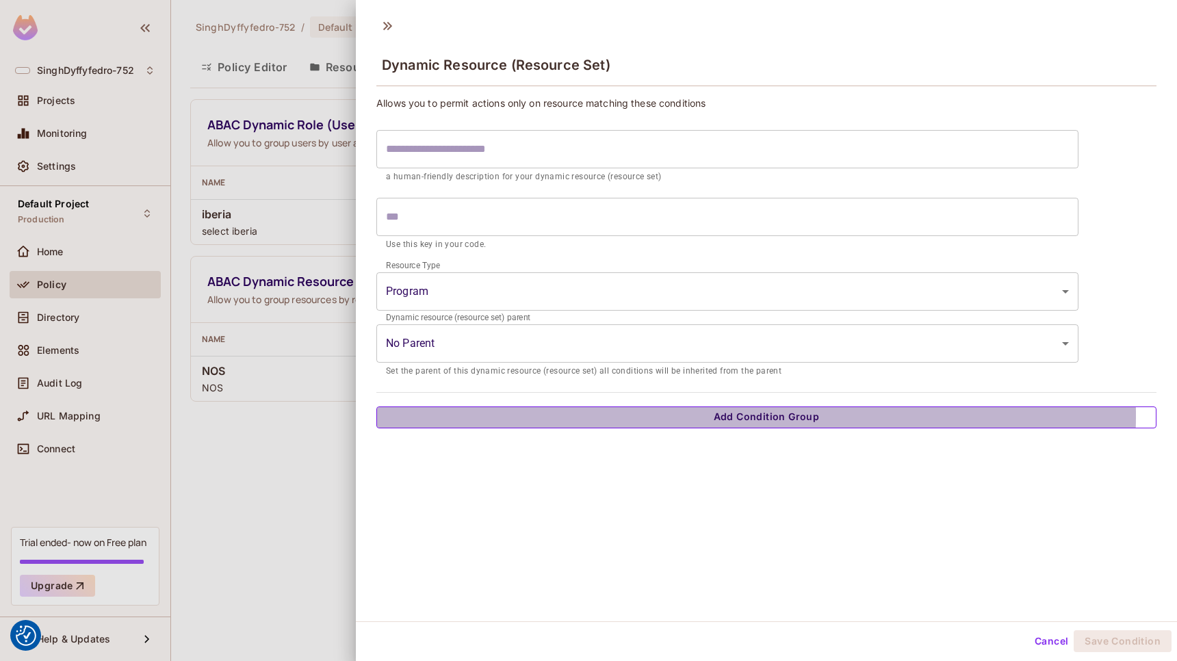
click at [738, 415] on button "Add Condition Group" at bounding box center [766, 417] width 780 height 22
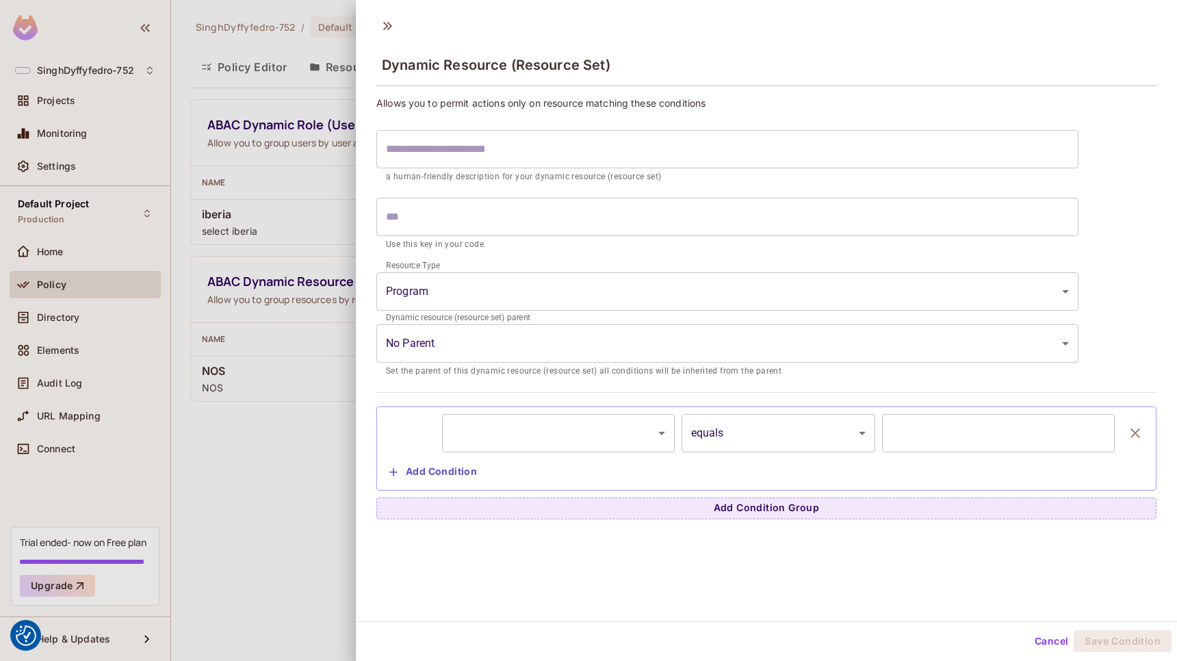
click at [644, 430] on body "We use cookies to enhance your browsing experience, serve personalized ads or c…" at bounding box center [588, 330] width 1177 height 661
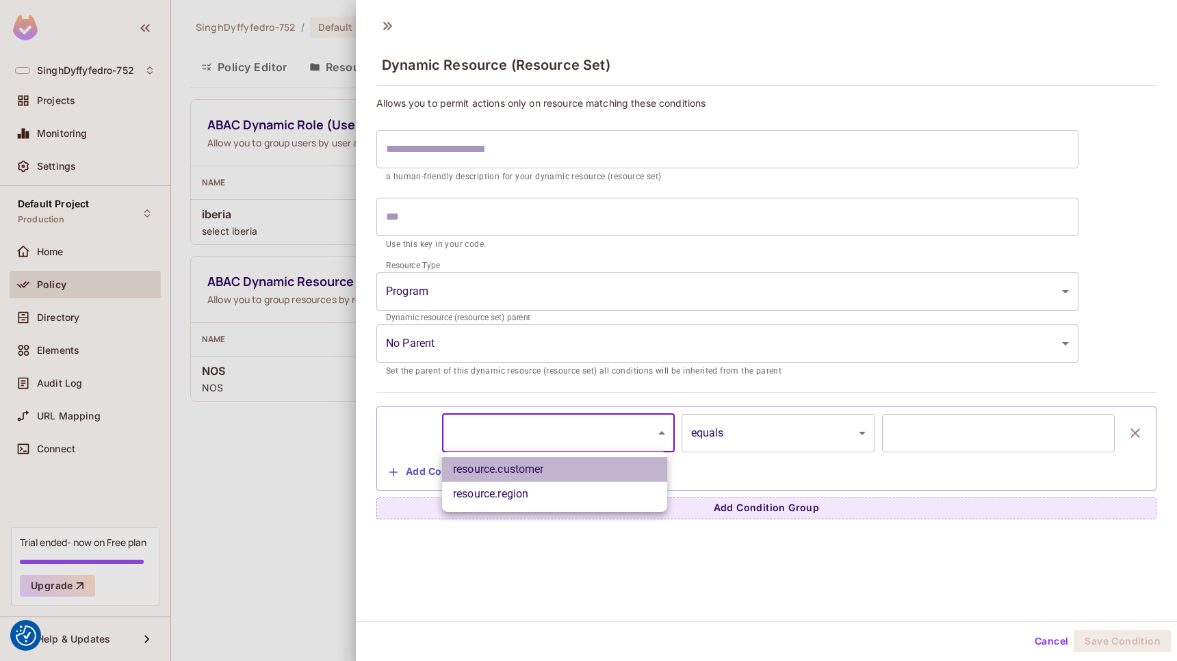
click at [530, 470] on li "resource.customer" at bounding box center [554, 469] width 225 height 25
type input "**********"
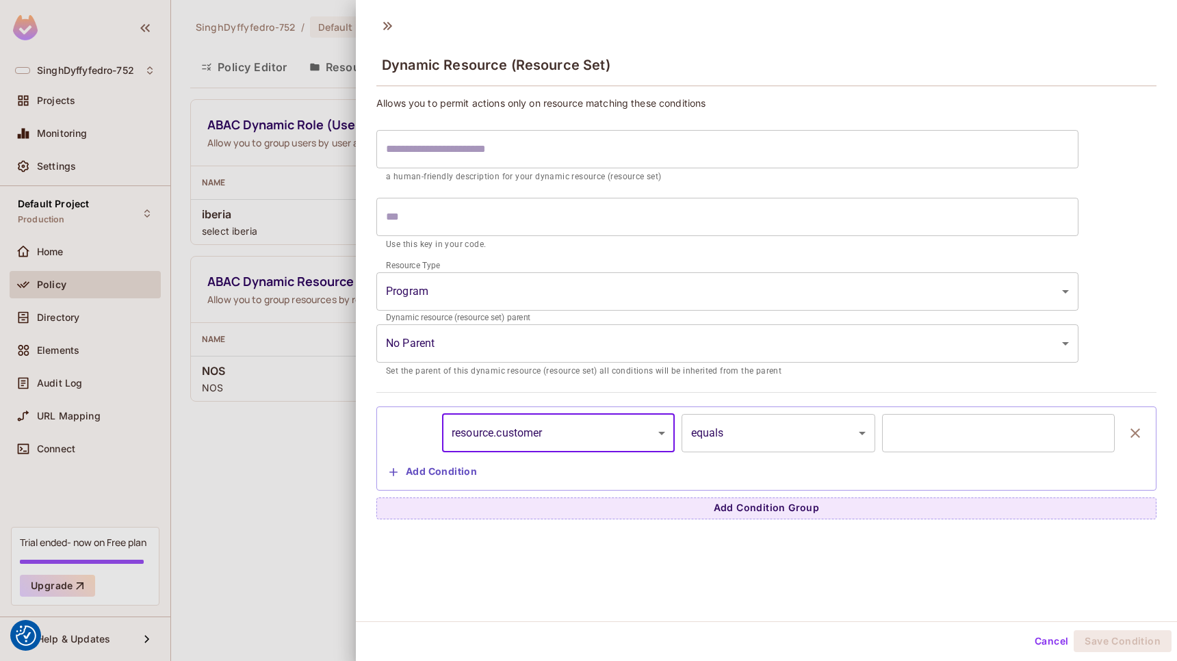
click at [912, 433] on input "text" at bounding box center [998, 433] width 233 height 38
click at [285, 504] on div at bounding box center [588, 330] width 1177 height 661
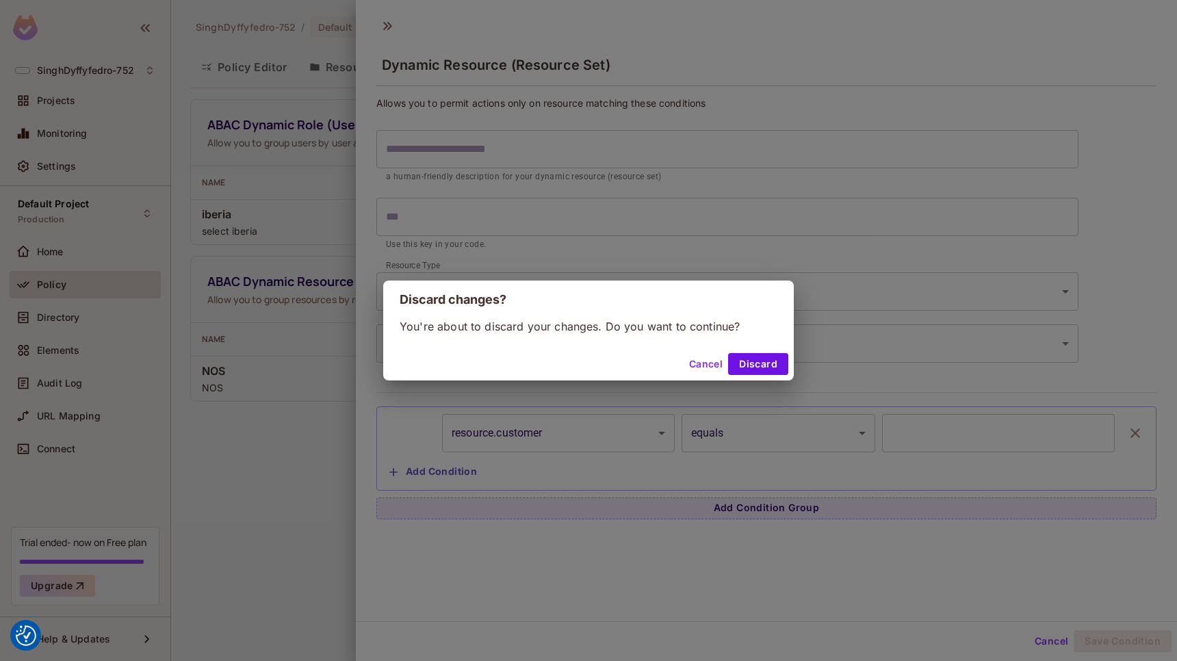
click at [707, 360] on button "Cancel" at bounding box center [706, 364] width 44 height 22
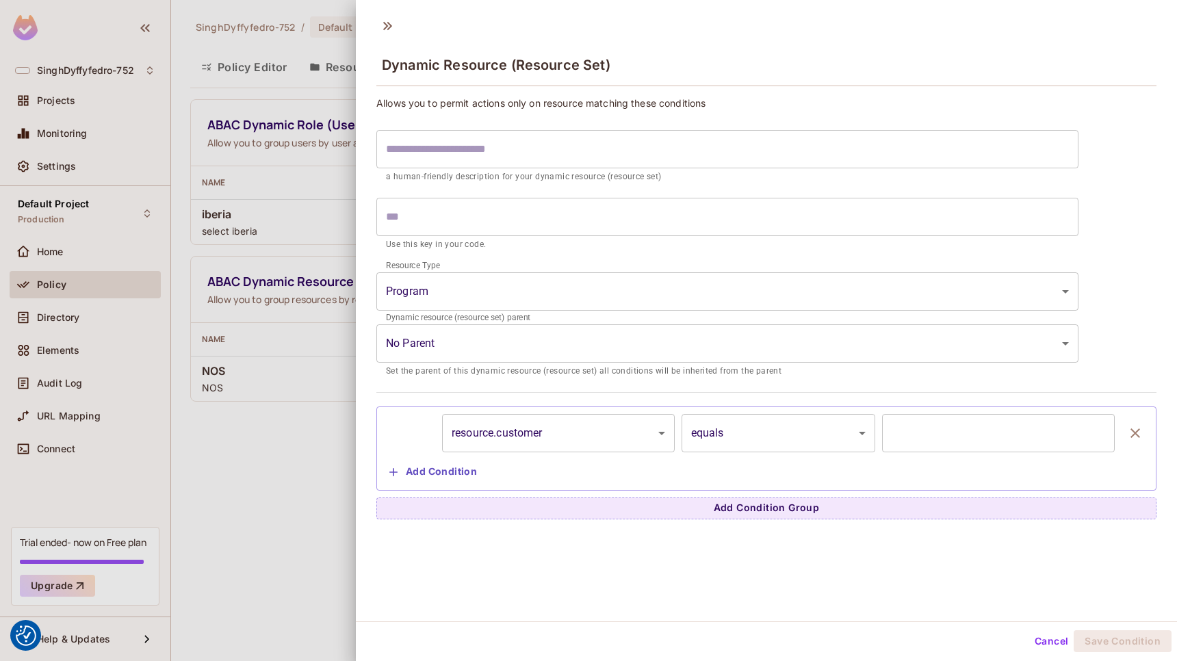
click at [1045, 643] on button "Cancel" at bounding box center [1051, 641] width 44 height 22
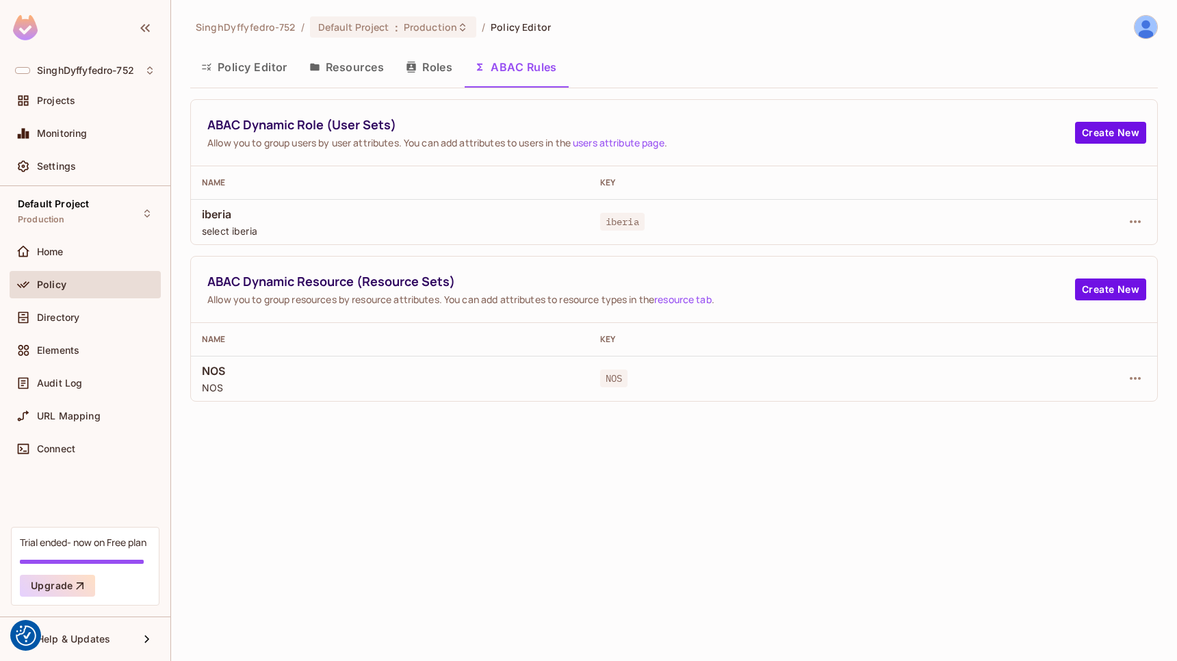
click at [854, 573] on div "SinghDyffyfedro-752 / Default Project : Production / Policy Editor Policy Edito…" at bounding box center [674, 330] width 1006 height 661
click at [260, 63] on button "Policy Editor" at bounding box center [244, 67] width 108 height 34
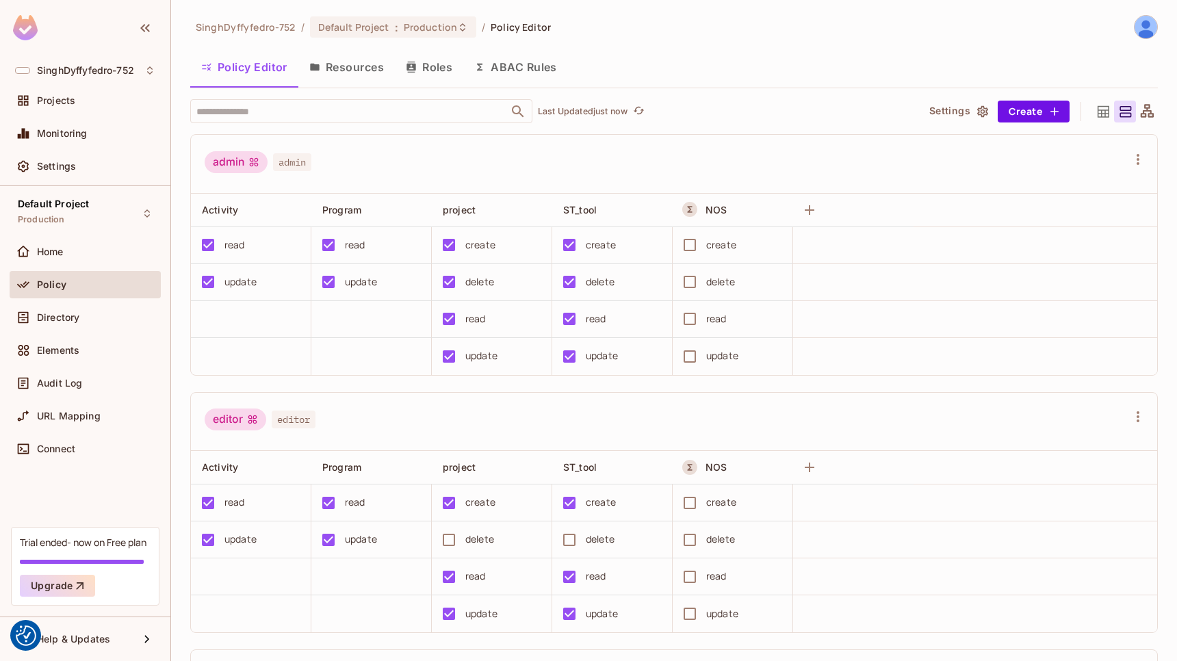
click at [376, 63] on button "Resources" at bounding box center [346, 67] width 96 height 34
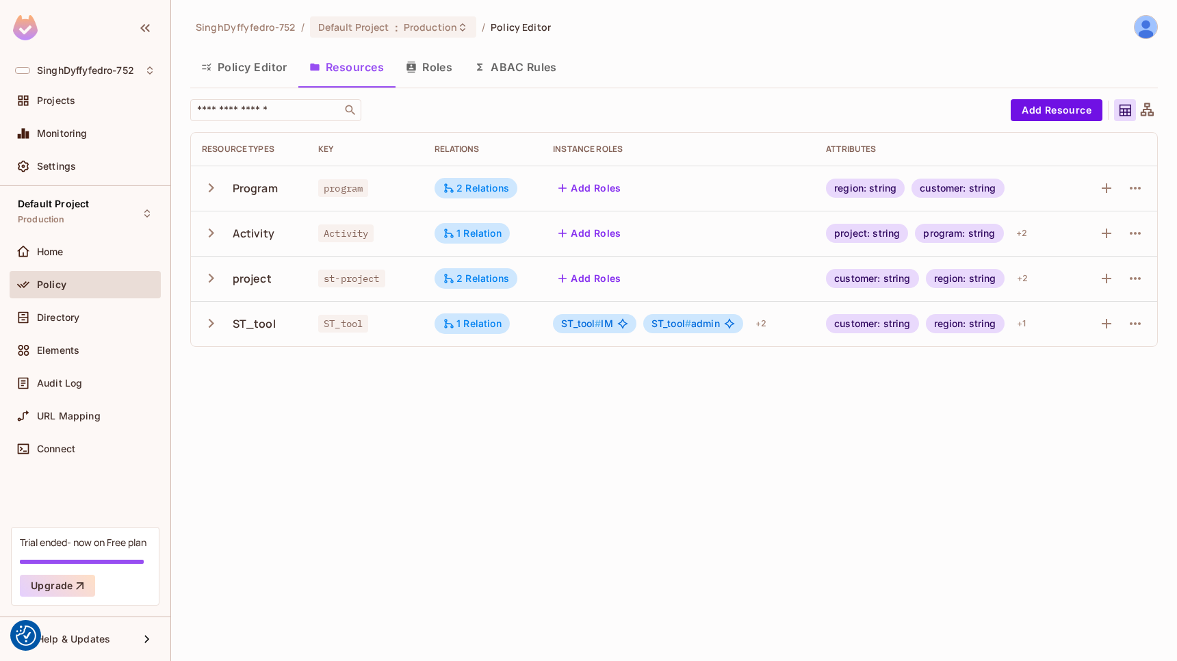
click at [452, 62] on button "Roles" at bounding box center [429, 67] width 68 height 34
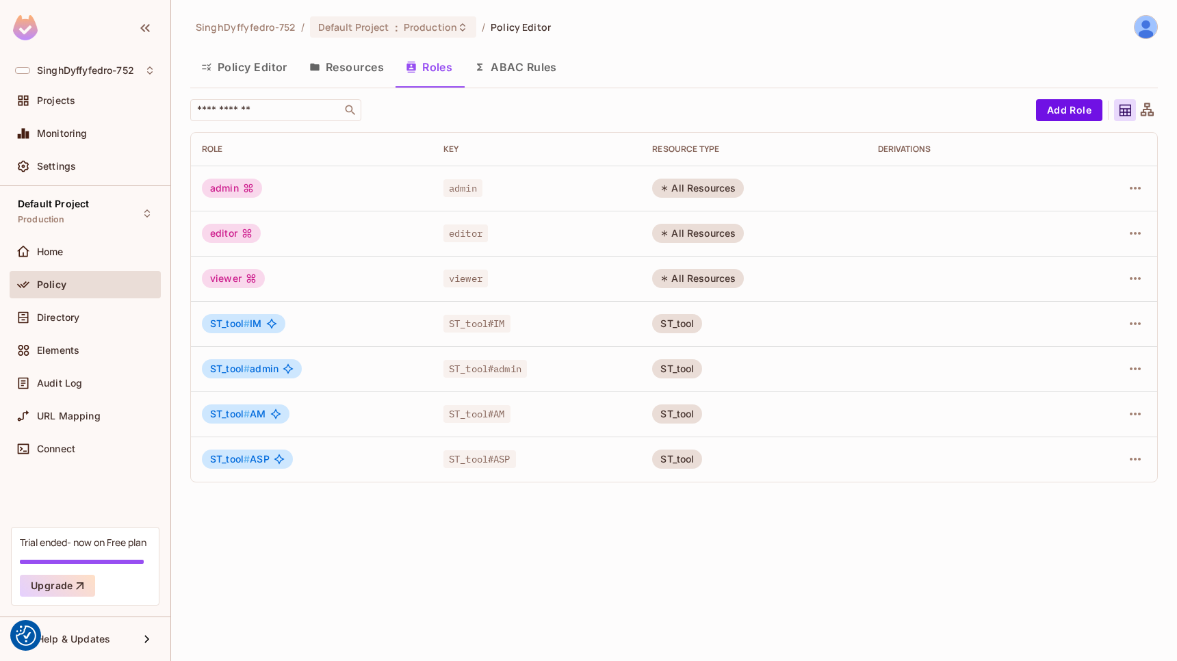
click at [507, 61] on button "ABAC Rules" at bounding box center [515, 67] width 105 height 34
